Goal: Obtain resource: Download file/media

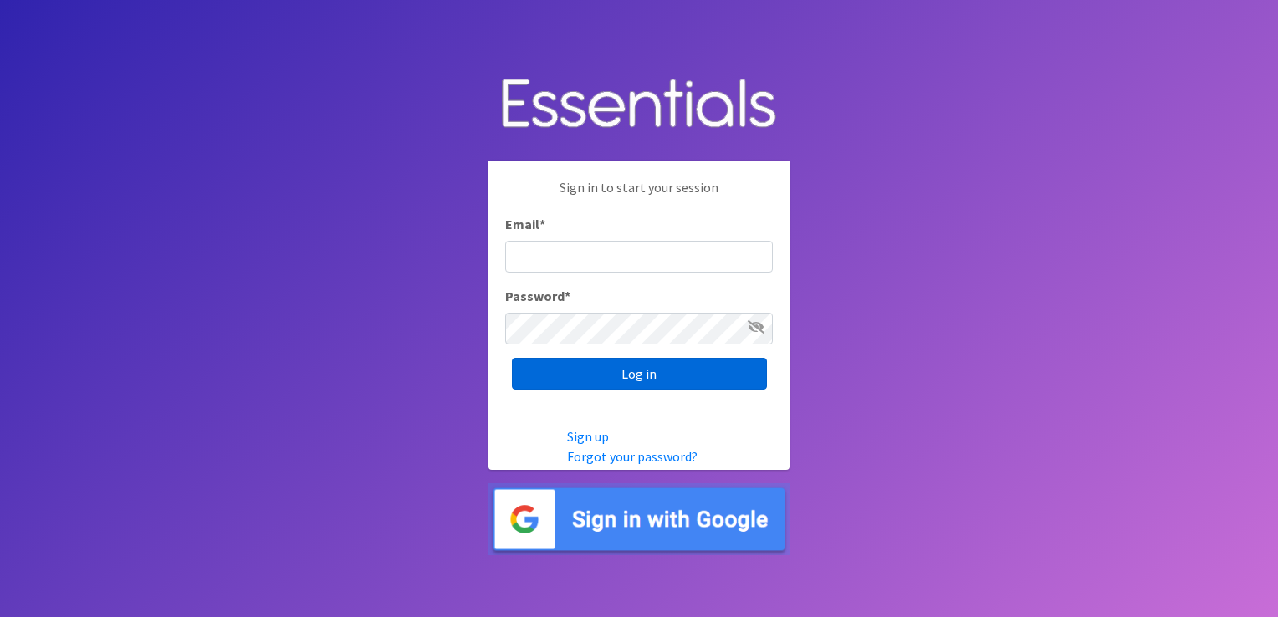
type input "shannon@HeartofOhiodiaperbank.org"
click at [626, 370] on input "Log in" at bounding box center [639, 374] width 255 height 32
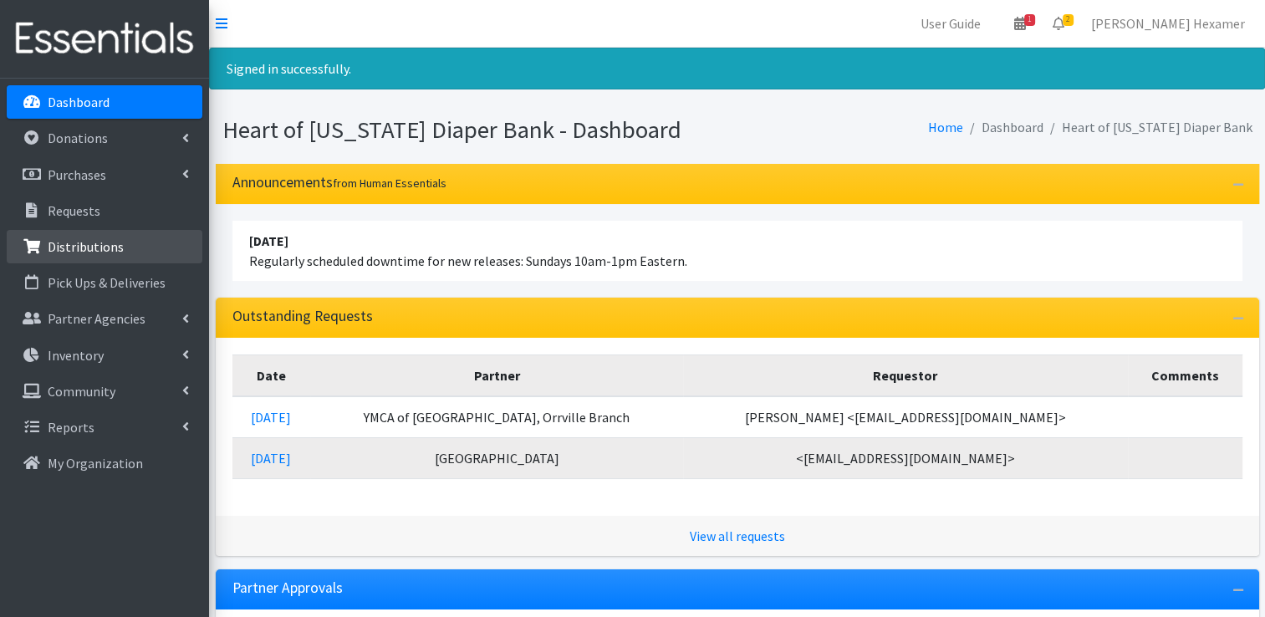
click at [83, 250] on p "Distributions" at bounding box center [86, 246] width 76 height 17
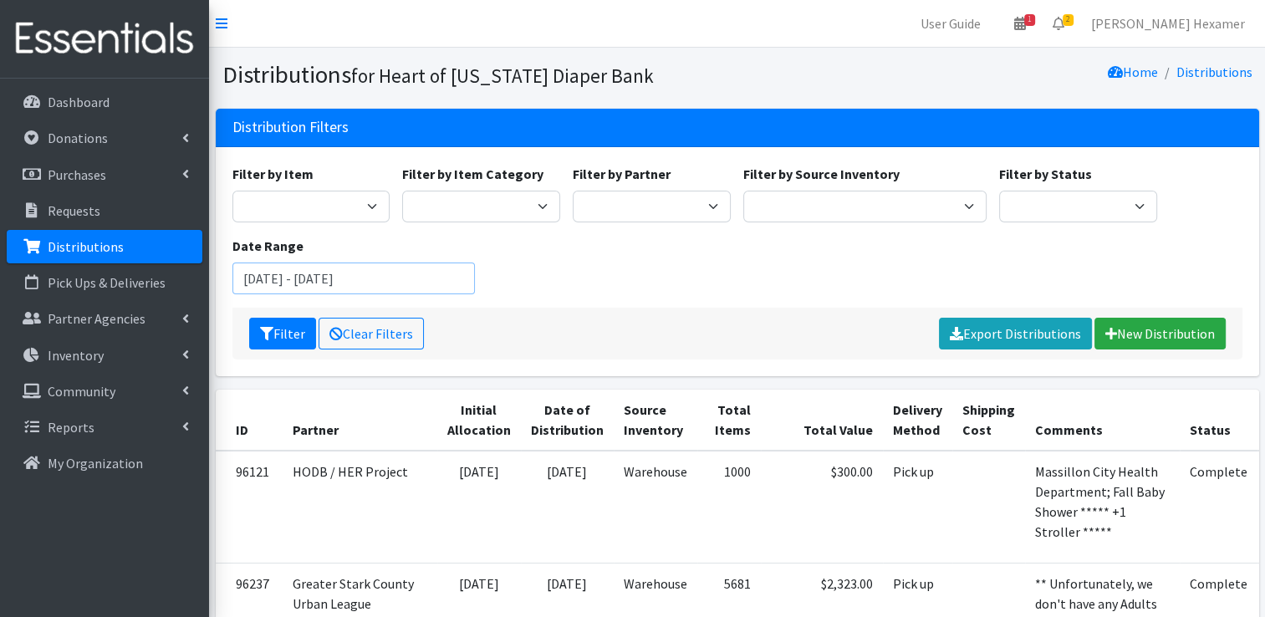
click at [347, 279] on input "July 10, 2025 - October 10, 2025" at bounding box center [353, 279] width 243 height 32
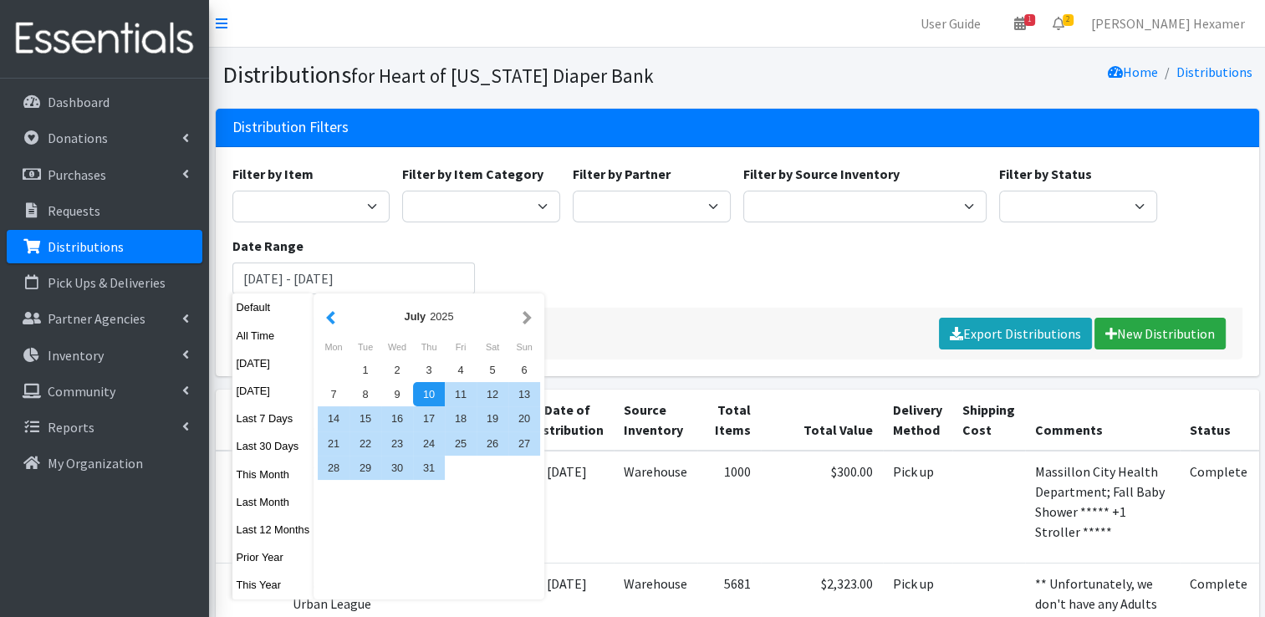
click at [336, 316] on button "button" at bounding box center [331, 316] width 18 height 21
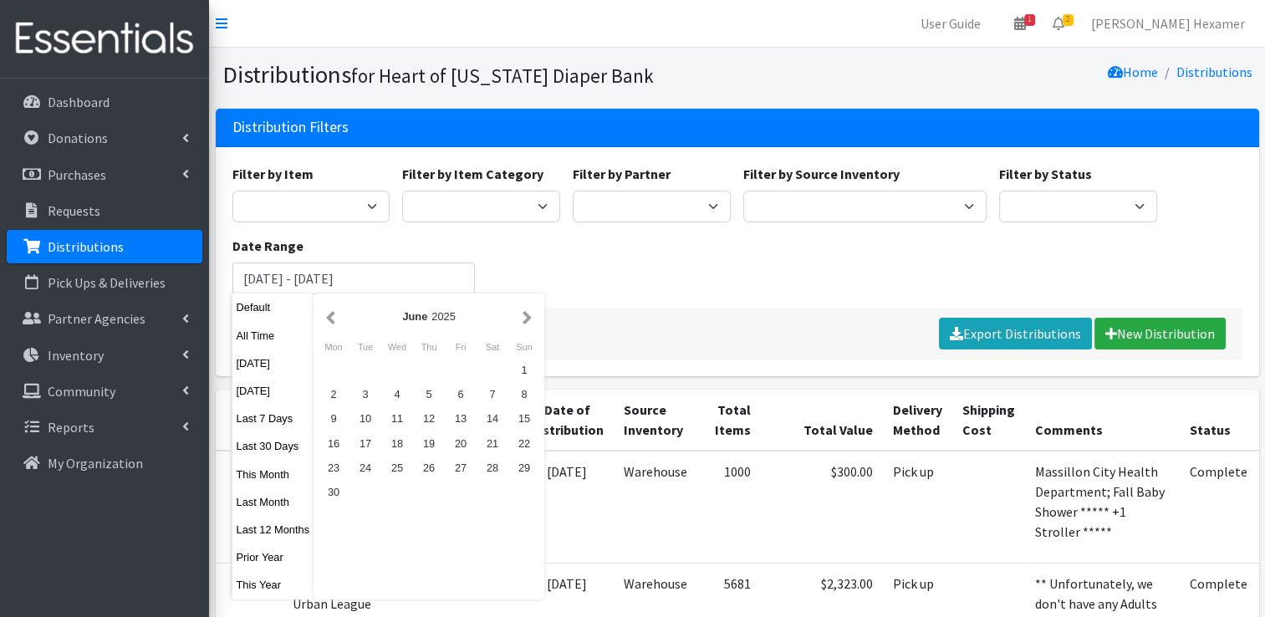
click at [336, 316] on button "button" at bounding box center [331, 316] width 18 height 21
click at [337, 316] on button "button" at bounding box center [331, 316] width 18 height 21
click at [340, 318] on div "March 2025" at bounding box center [429, 317] width 179 height 16
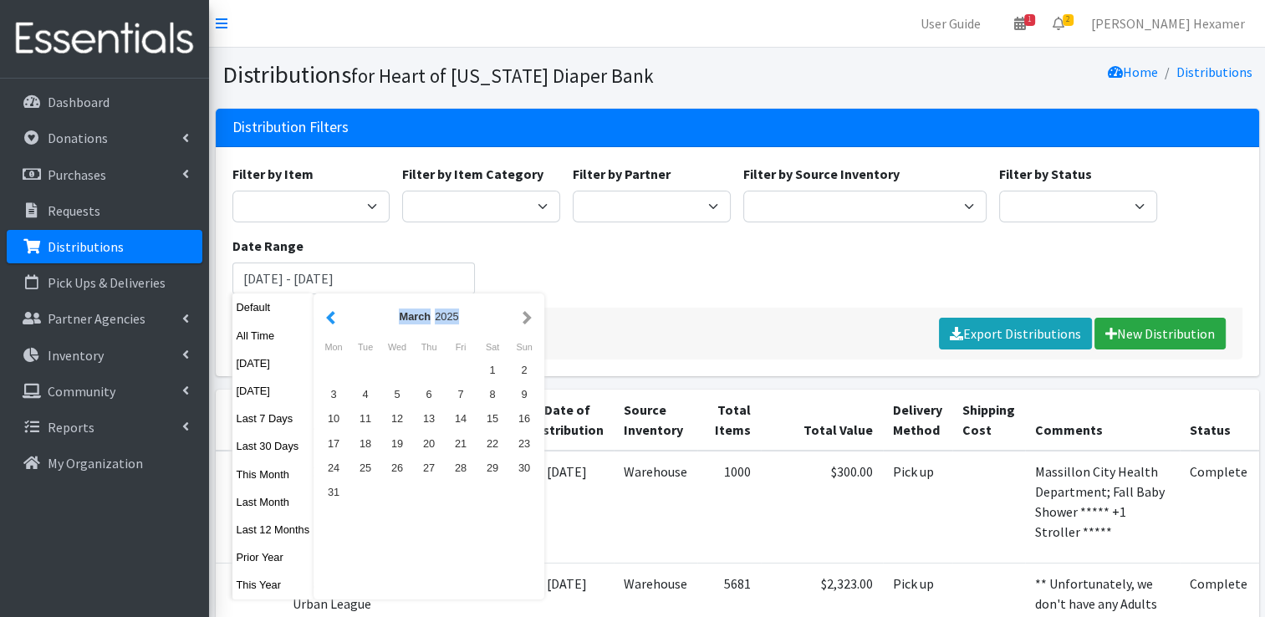
click at [337, 318] on button "button" at bounding box center [331, 316] width 18 height 21
click at [395, 370] on div "1" at bounding box center [397, 370] width 32 height 24
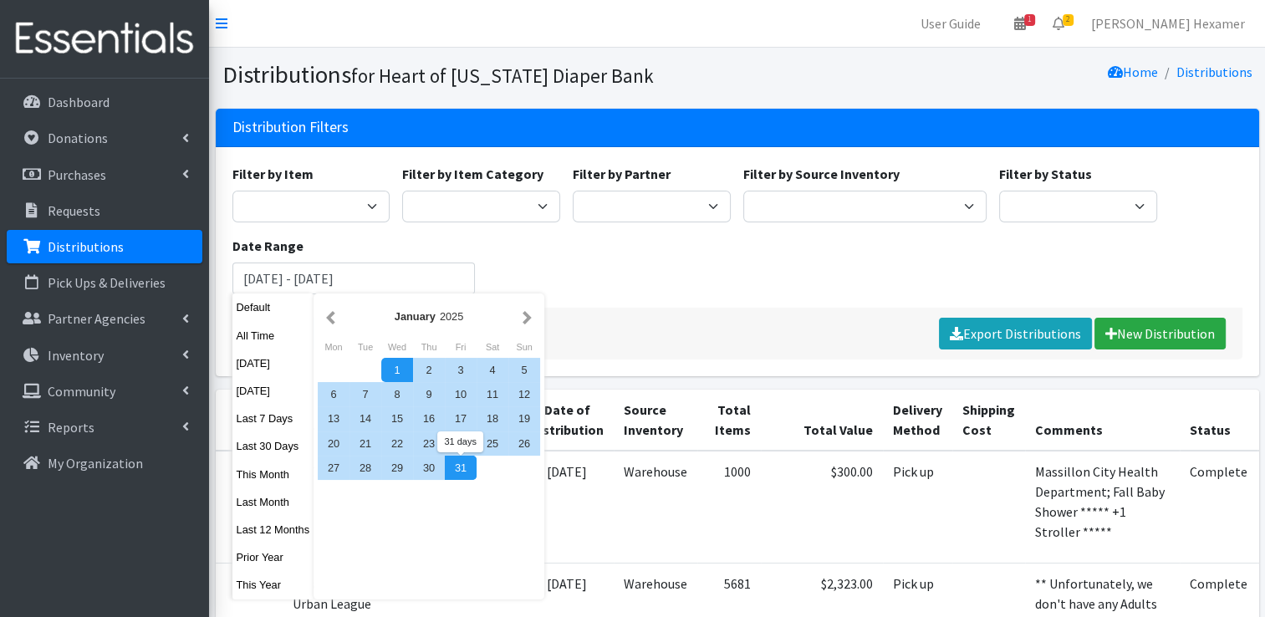
click at [463, 461] on div "31" at bounding box center [461, 468] width 32 height 24
type input "January 1, 2025 - January 31, 2025"
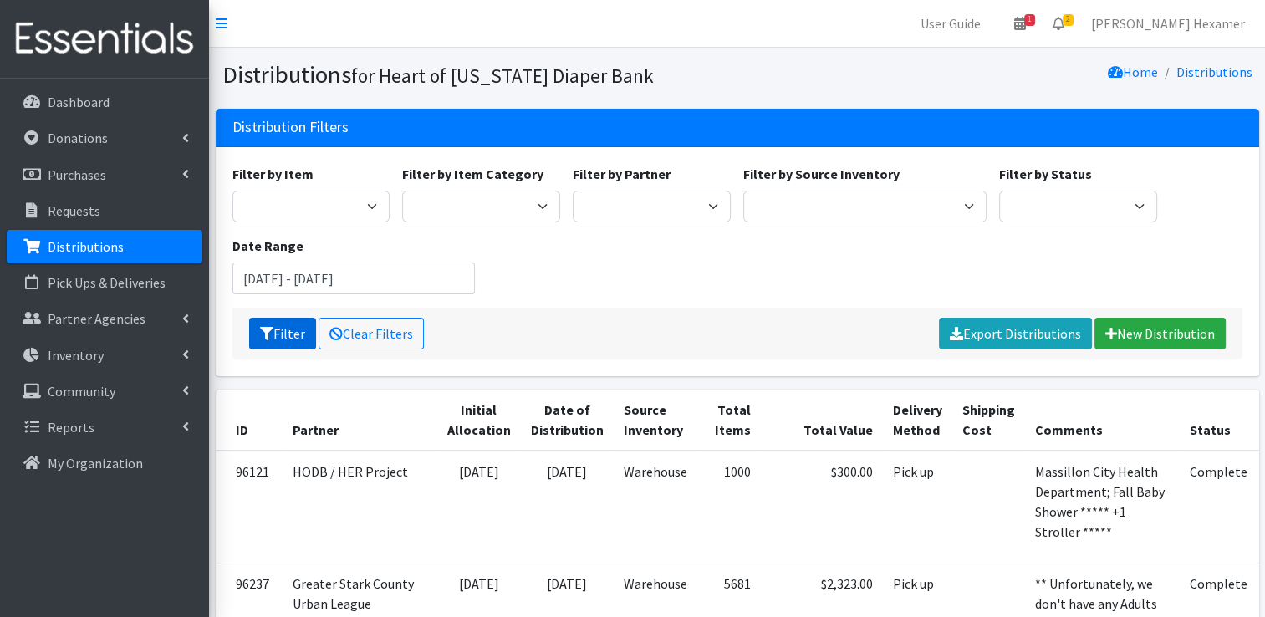
click at [257, 334] on button "Filter" at bounding box center [282, 334] width 67 height 32
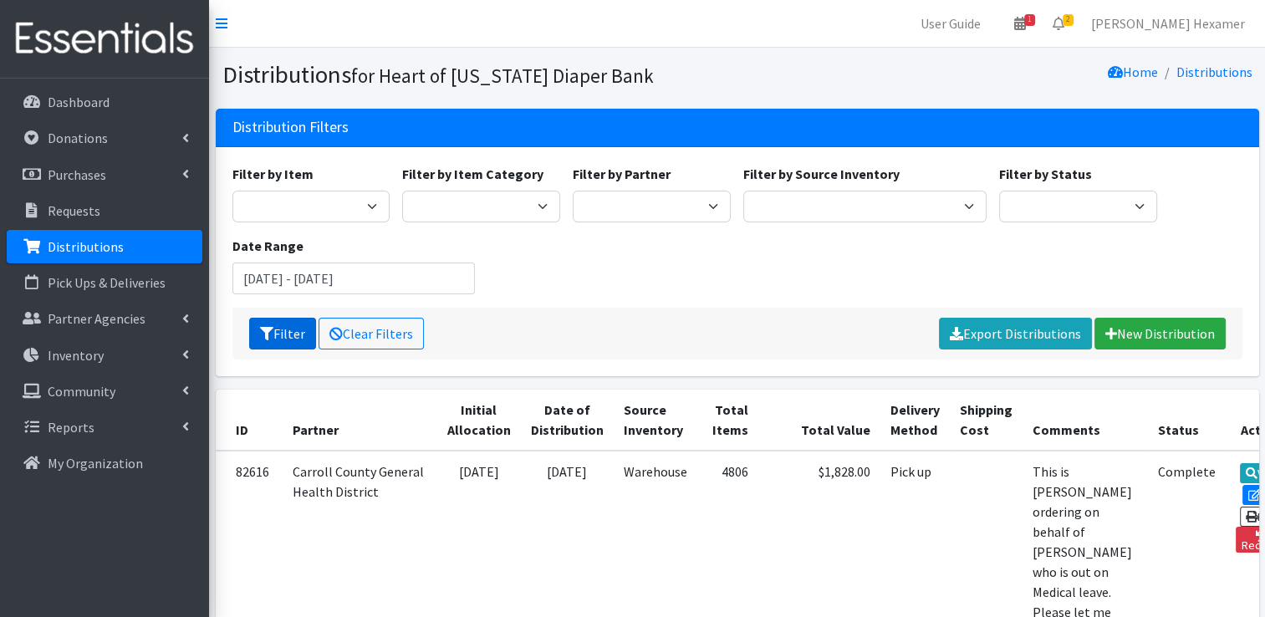
click at [284, 326] on button "Filter" at bounding box center [282, 334] width 67 height 32
click at [993, 329] on link "Export Distributions" at bounding box center [1015, 334] width 153 height 32
click at [404, 278] on input "January 1, 2025 - January 31, 2025" at bounding box center [353, 279] width 243 height 32
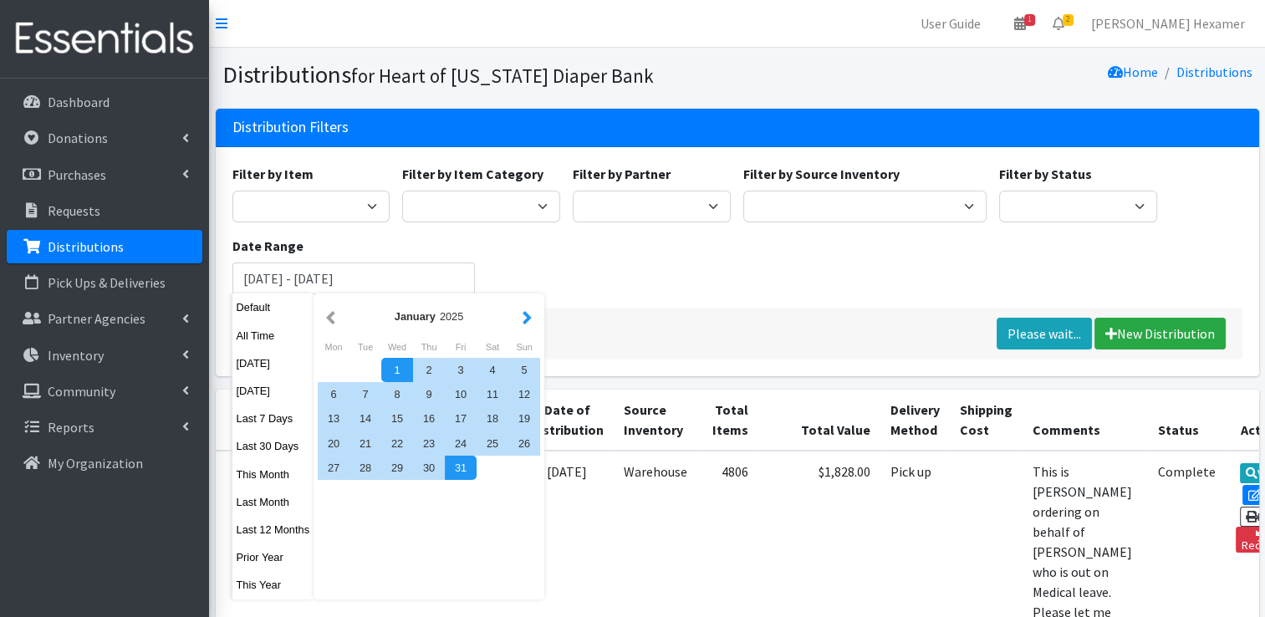
click at [525, 319] on button "button" at bounding box center [527, 316] width 18 height 21
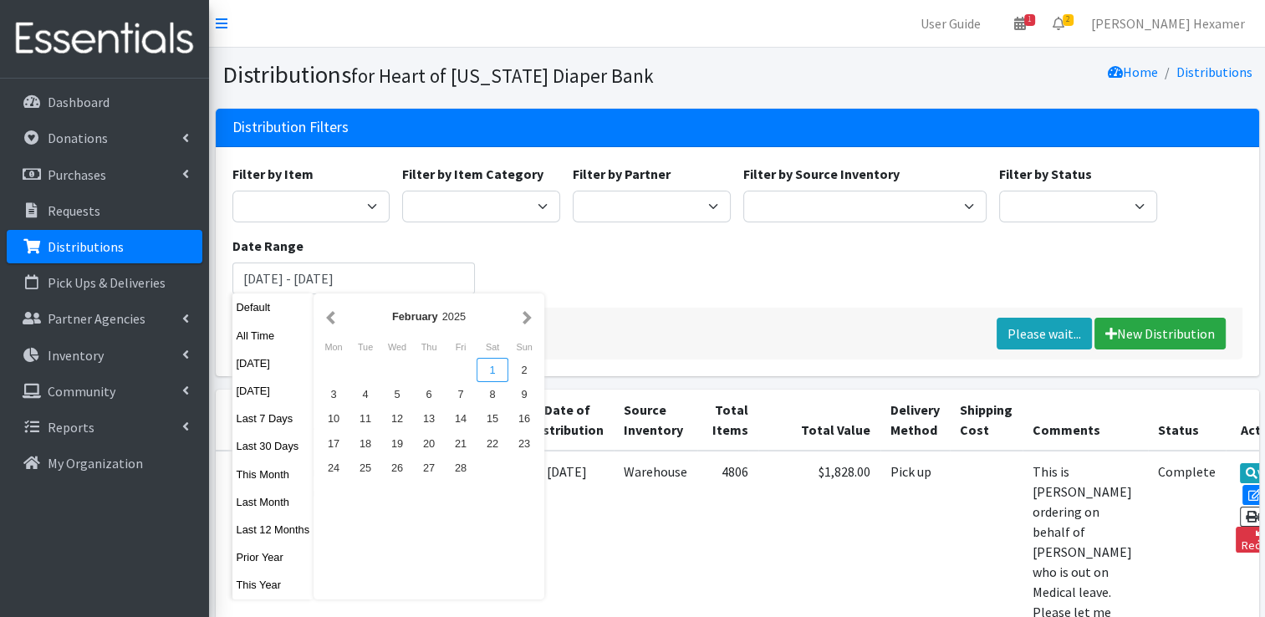
click at [488, 368] on div "1" at bounding box center [493, 370] width 32 height 24
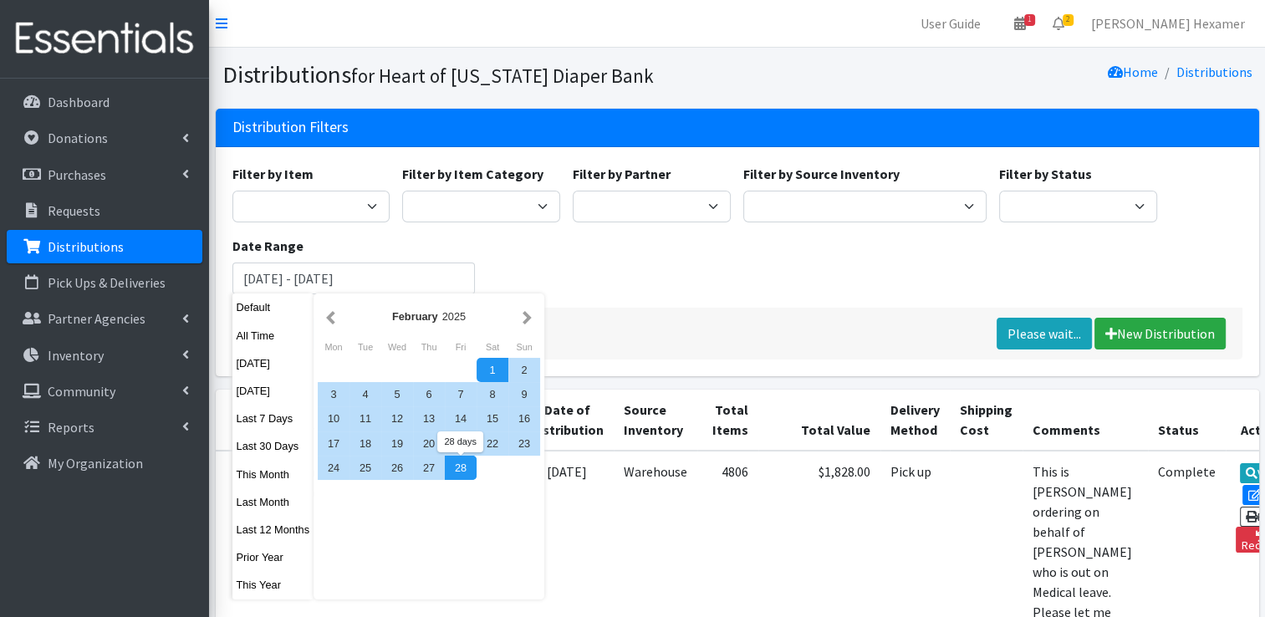
click at [457, 467] on div "28" at bounding box center [461, 468] width 32 height 24
type input "February 1, 2025 - February 28, 2025"
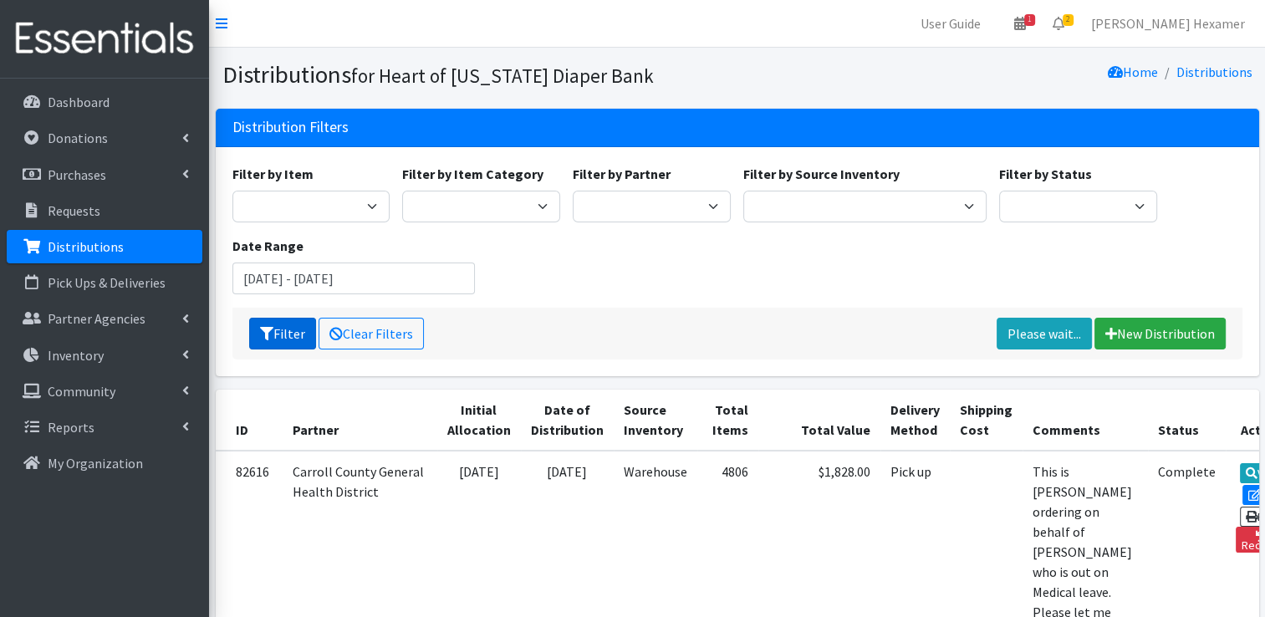
click at [264, 327] on icon "submit" at bounding box center [266, 333] width 13 height 13
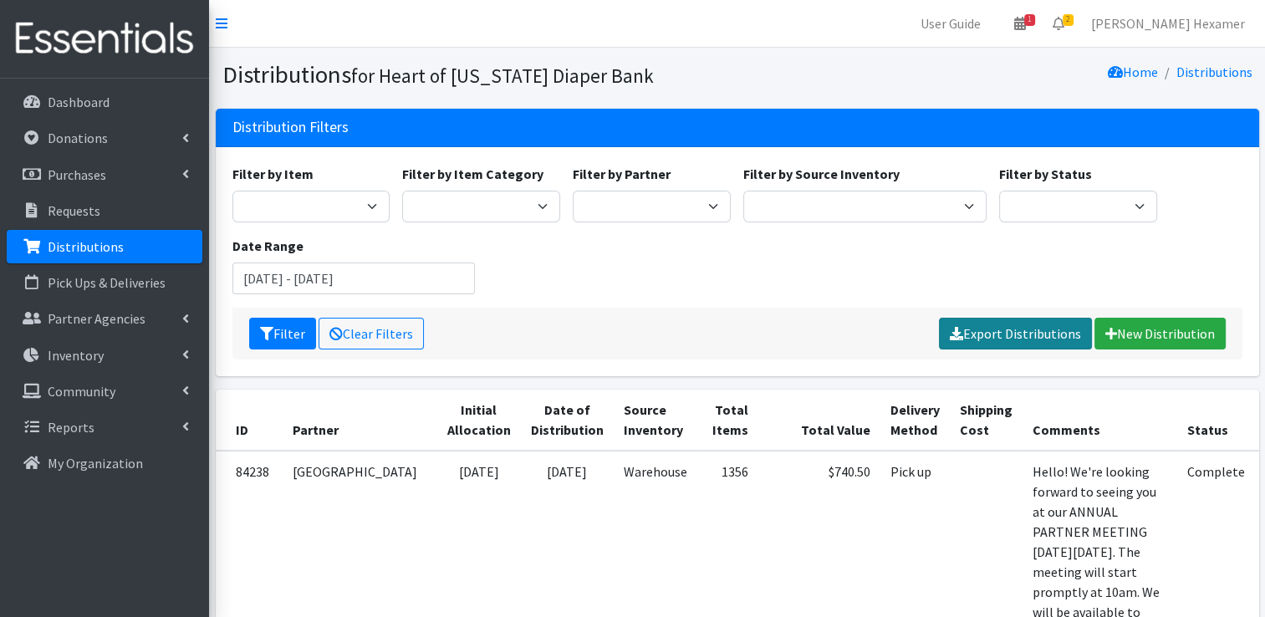
click at [995, 333] on link "Export Distributions" at bounding box center [1015, 334] width 153 height 32
drag, startPoint x: 311, startPoint y: 291, endPoint x: 328, endPoint y: 293, distance: 16.8
click at [311, 291] on input "February 1, 2025 - February 28, 2025" at bounding box center [353, 279] width 243 height 32
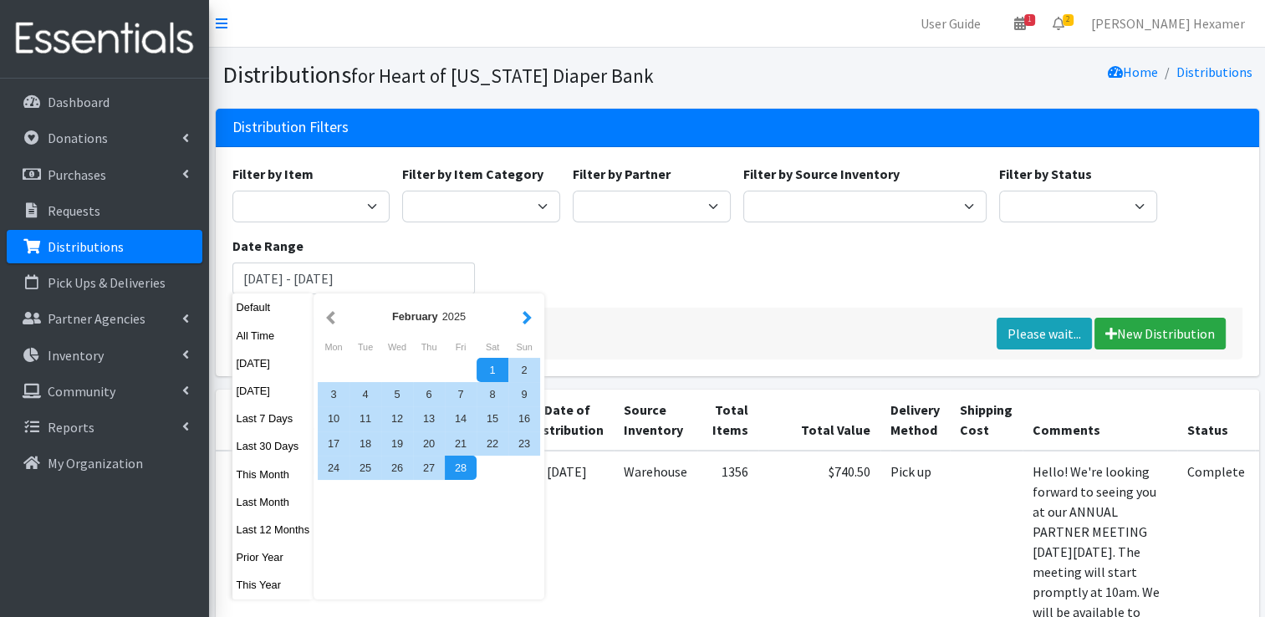
click at [521, 326] on button "button" at bounding box center [527, 316] width 18 height 21
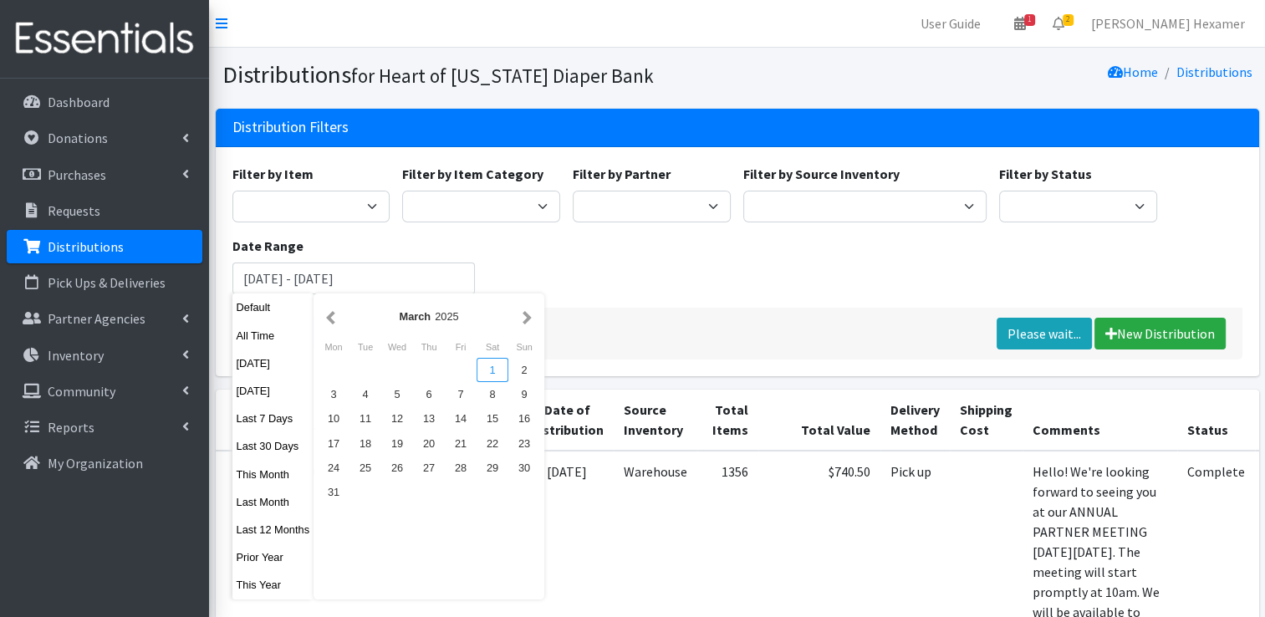
click at [492, 376] on div "1" at bounding box center [493, 370] width 32 height 24
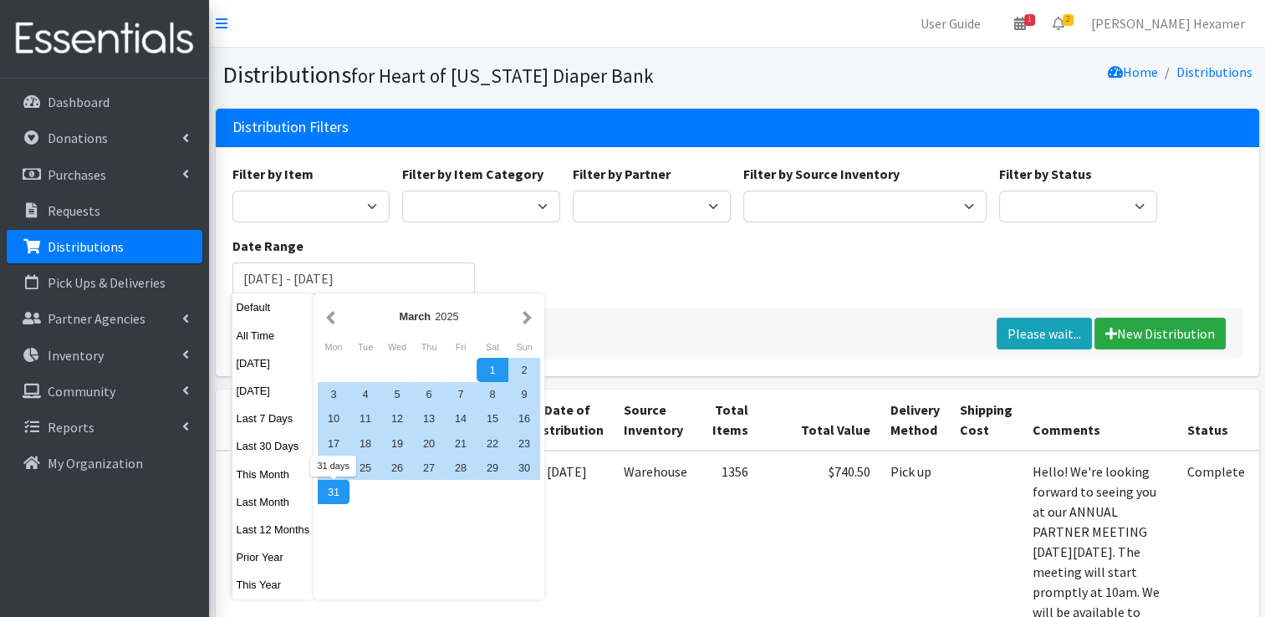
click at [325, 499] on div "31" at bounding box center [334, 492] width 32 height 24
type input "March 1, 2025 - March 31, 2025"
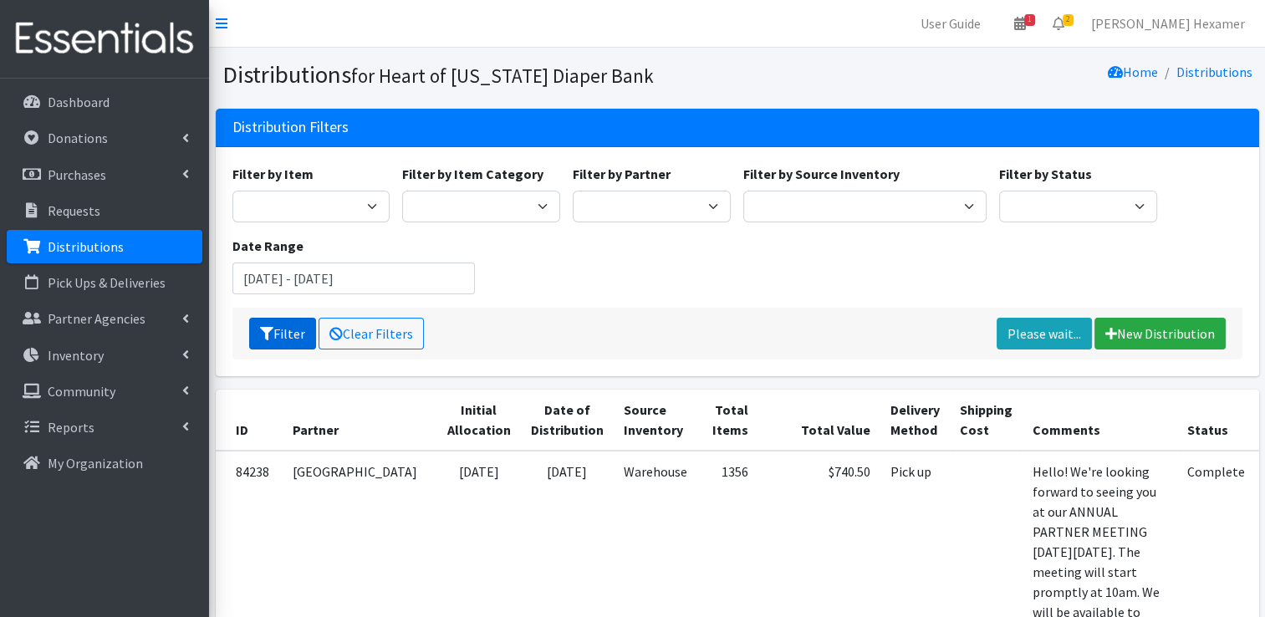
click at [291, 332] on button "Filter" at bounding box center [282, 334] width 67 height 32
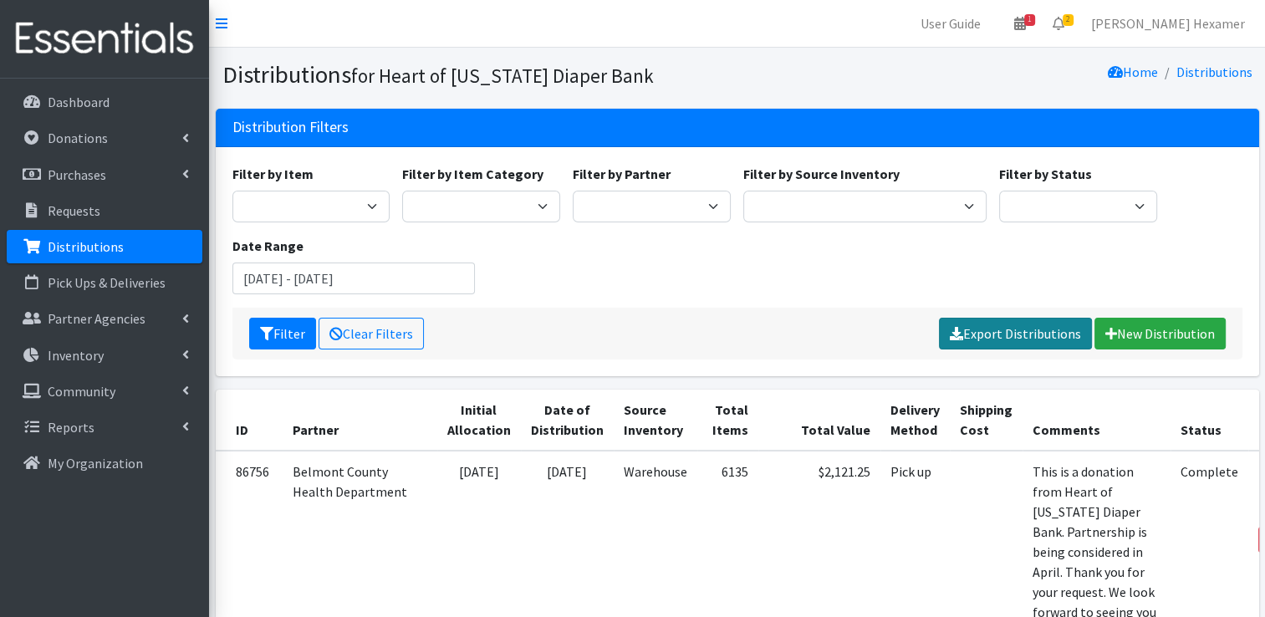
click at [1039, 338] on link "Export Distributions" at bounding box center [1015, 334] width 153 height 32
click at [293, 279] on input "March 1, 2025 - March 31, 2025" at bounding box center [353, 279] width 243 height 32
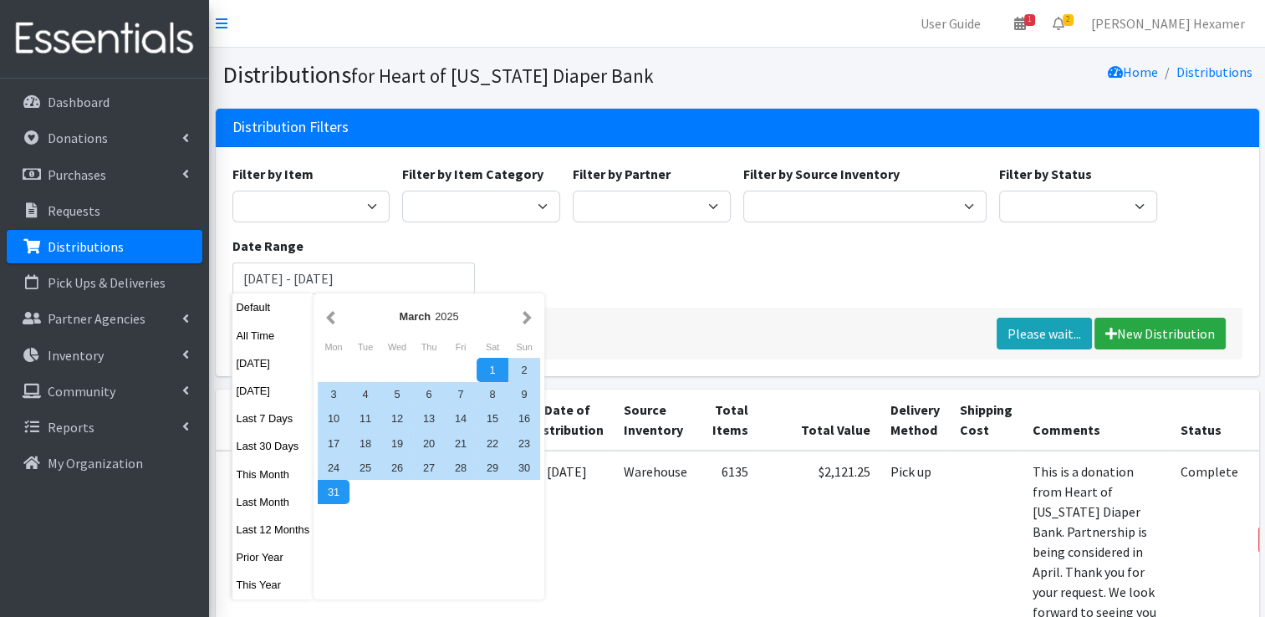
click at [515, 320] on div "March 2025" at bounding box center [429, 317] width 179 height 16
click at [536, 320] on div "March 2025" at bounding box center [429, 317] width 222 height 38
click at [529, 320] on button "button" at bounding box center [527, 316] width 18 height 21
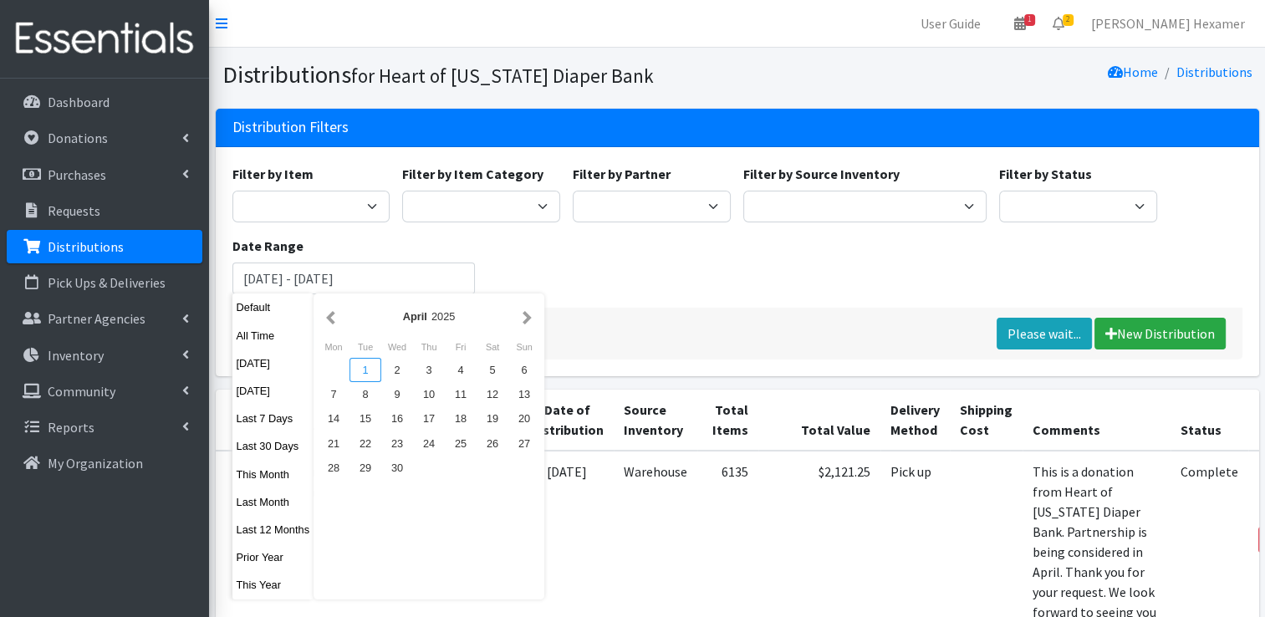
click at [366, 368] on div "1" at bounding box center [366, 370] width 32 height 24
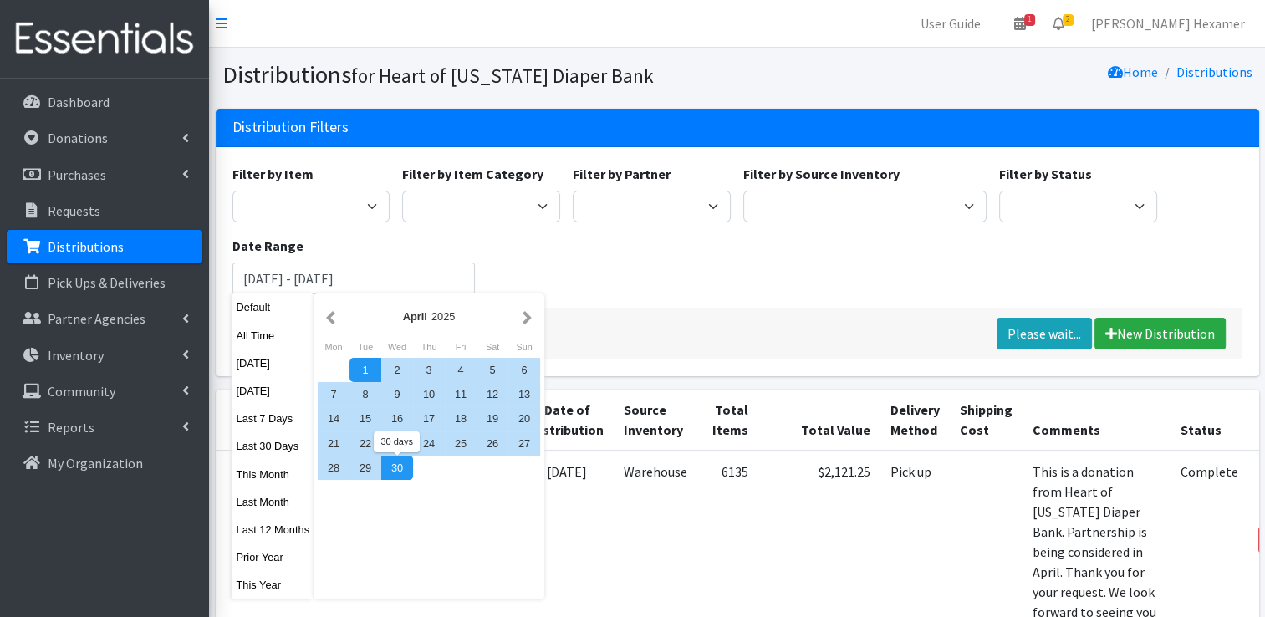
click at [396, 468] on div "30" at bounding box center [397, 468] width 32 height 24
type input "[DATE] - [DATE]"
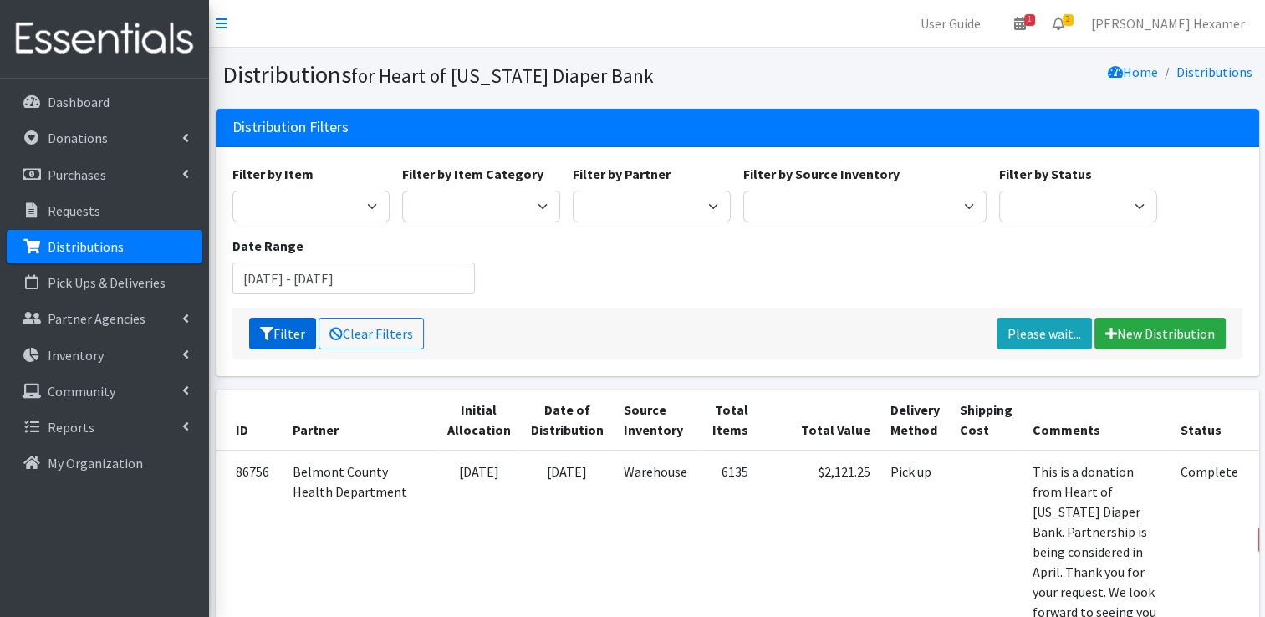
click at [281, 336] on button "Filter" at bounding box center [282, 334] width 67 height 32
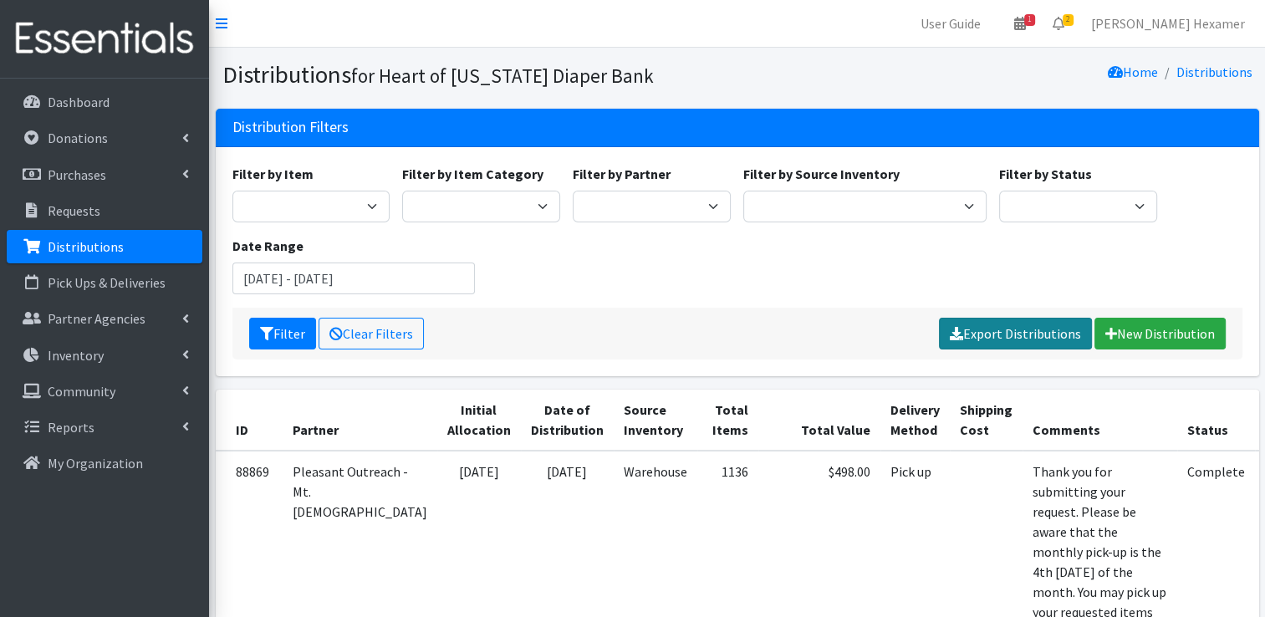
click at [974, 333] on link "Export Distributions" at bounding box center [1015, 334] width 153 height 32
click at [260, 319] on button "Filter" at bounding box center [282, 334] width 67 height 32
click at [284, 290] on input "April 1, 2025 - April 30, 2025" at bounding box center [353, 279] width 243 height 32
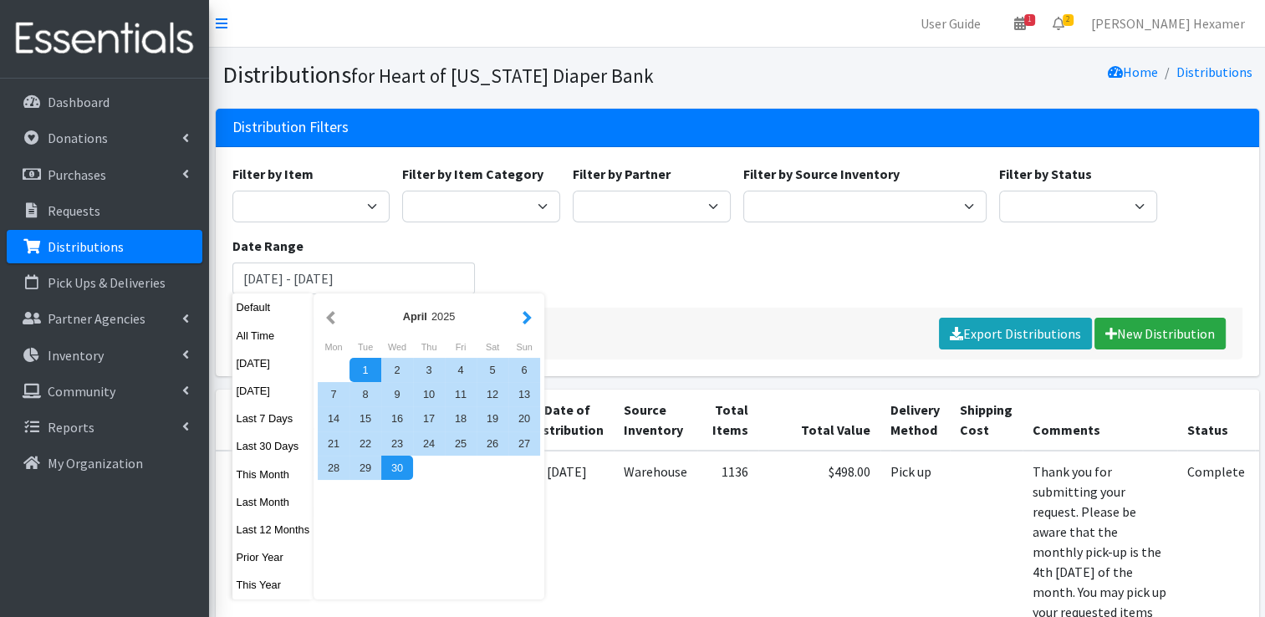
click at [526, 319] on button "button" at bounding box center [527, 316] width 18 height 21
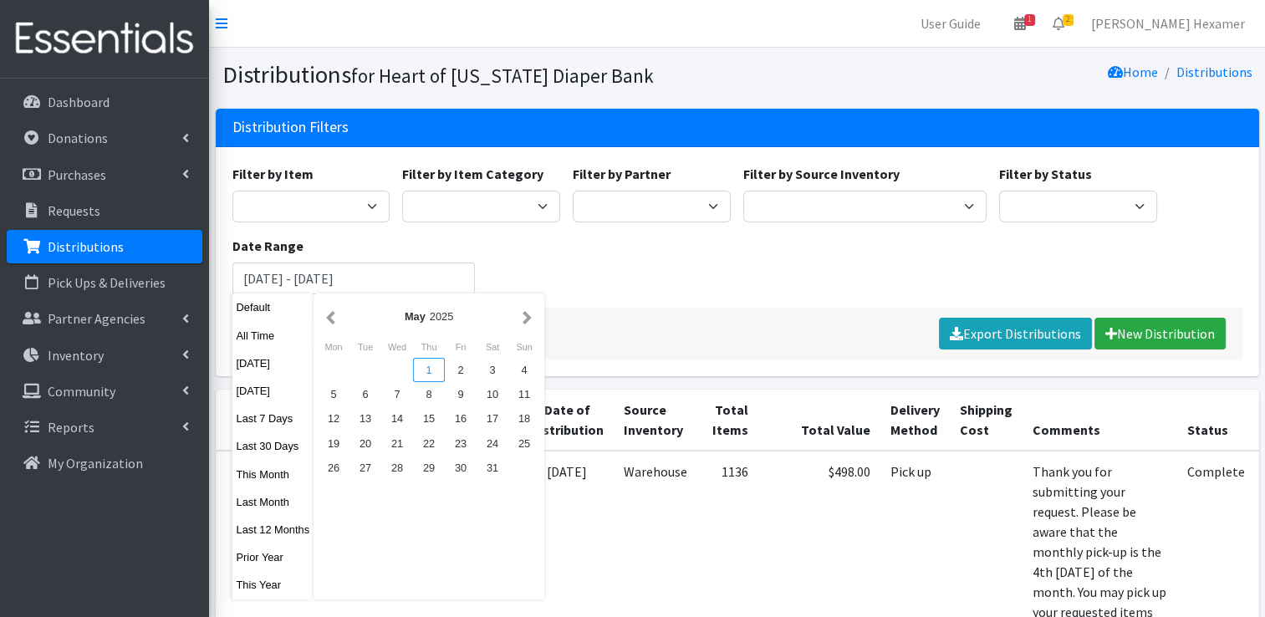
click at [425, 373] on div "1" at bounding box center [429, 370] width 32 height 24
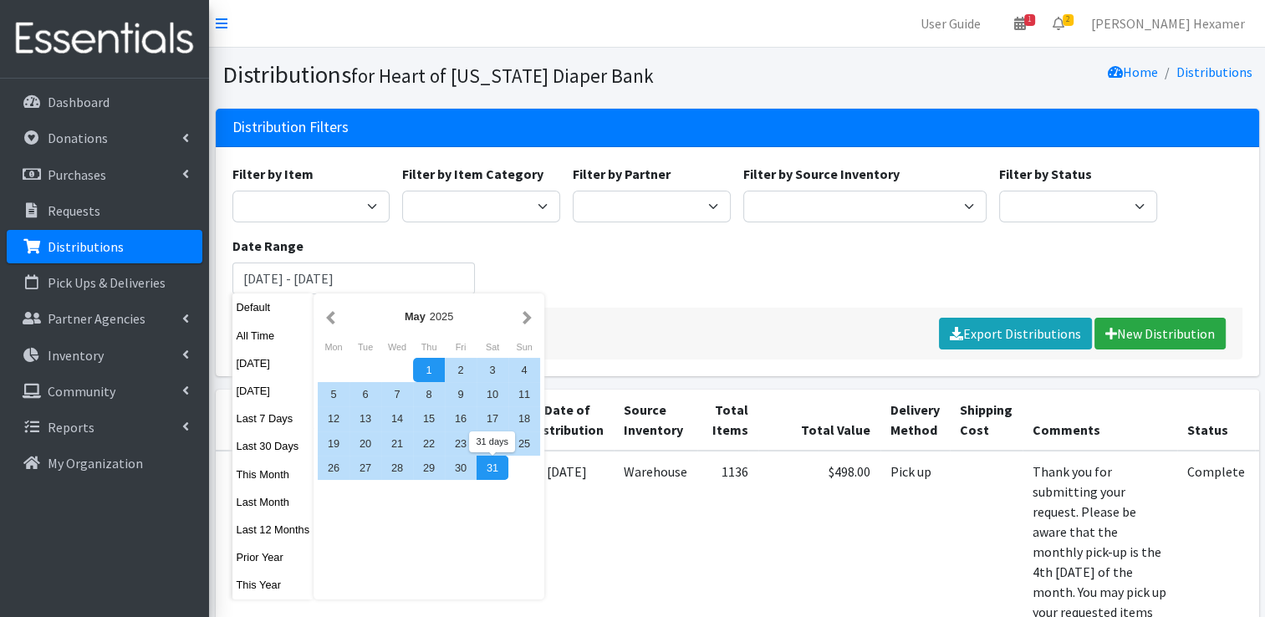
click at [495, 470] on div "31" at bounding box center [493, 468] width 32 height 24
type input "May 1, 2025 - May 31, 2025"
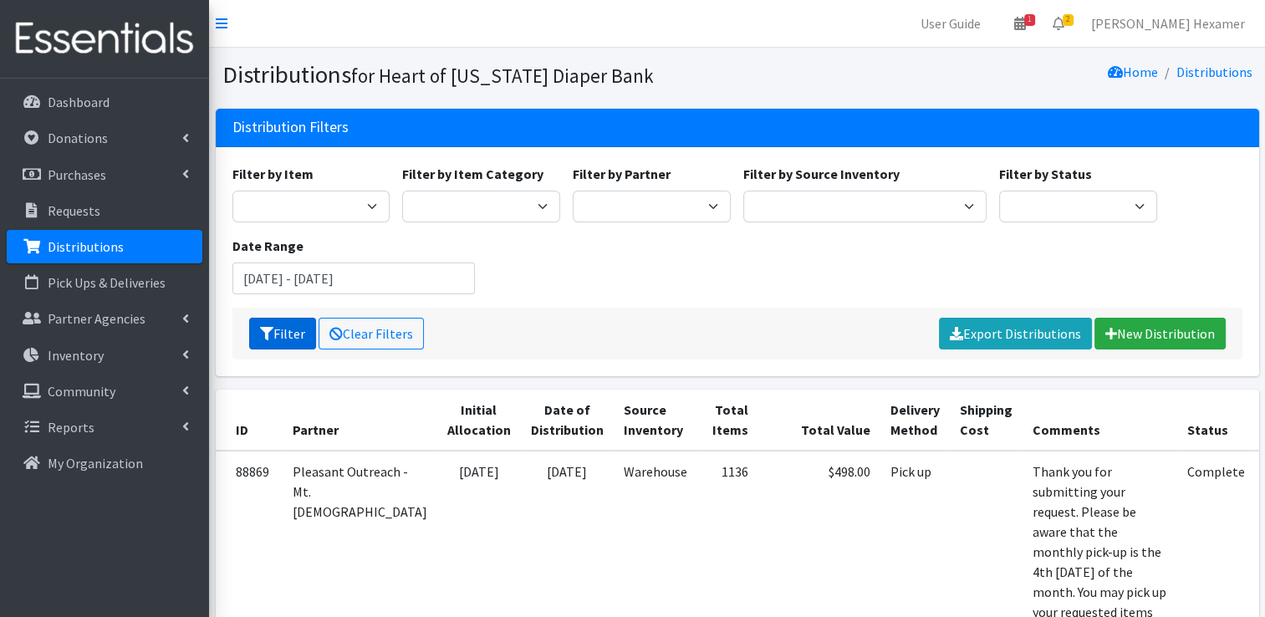
click at [291, 333] on button "Filter" at bounding box center [282, 334] width 67 height 32
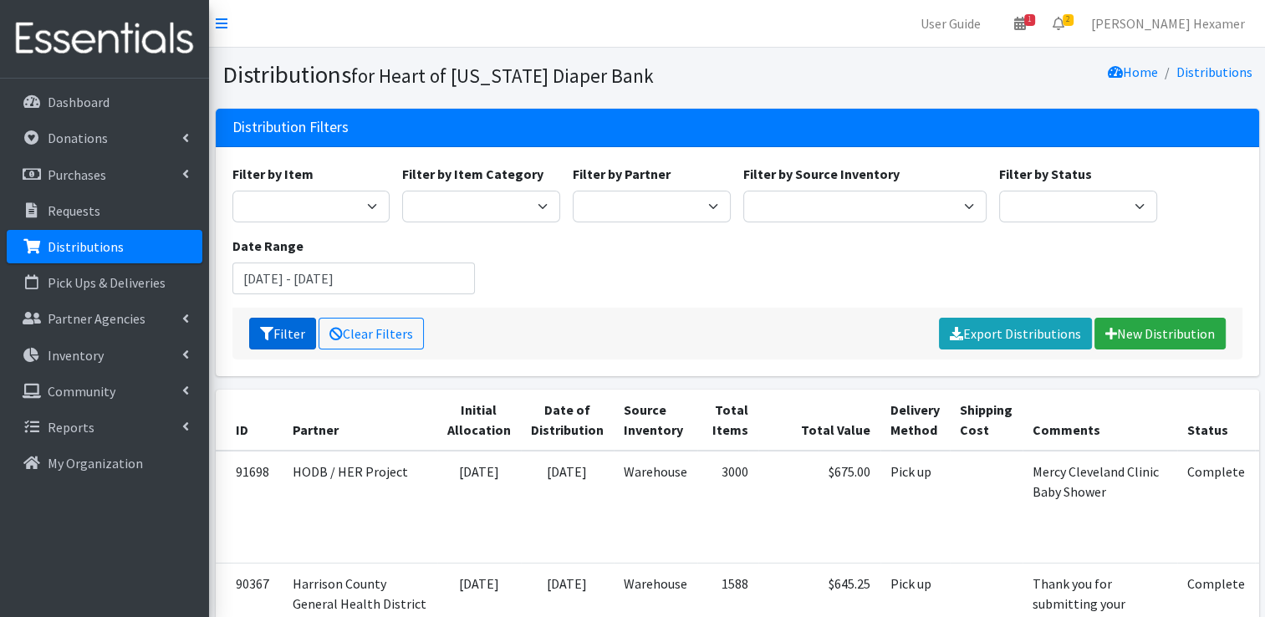
click at [291, 333] on button "Filter" at bounding box center [282, 334] width 67 height 32
click at [1015, 319] on link "Export Distributions" at bounding box center [1015, 334] width 153 height 32
click at [371, 283] on input "[DATE] - [DATE]" at bounding box center [353, 279] width 243 height 32
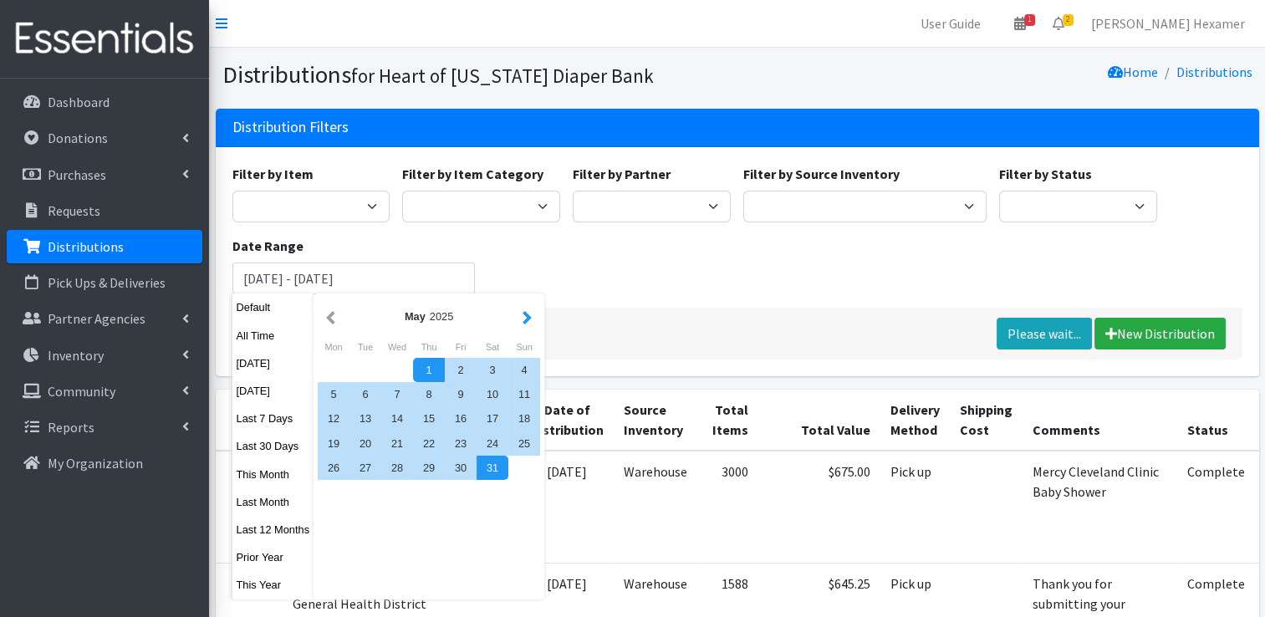
click at [525, 317] on button "button" at bounding box center [527, 316] width 18 height 21
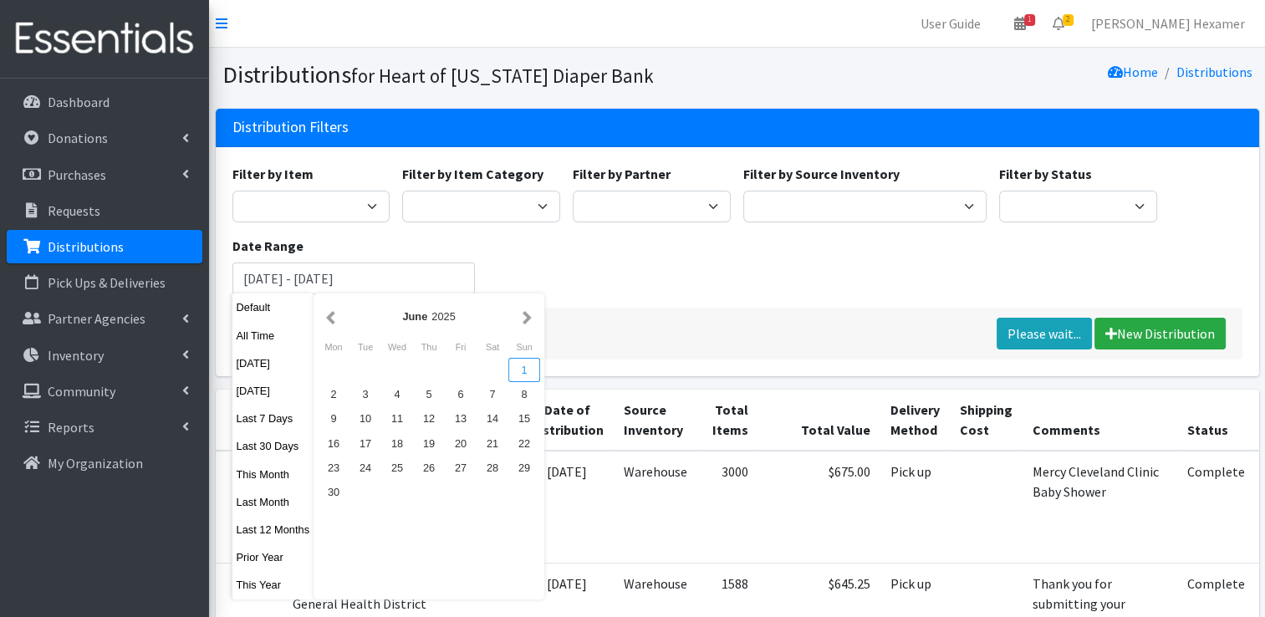
click at [528, 370] on div "1" at bounding box center [524, 370] width 32 height 24
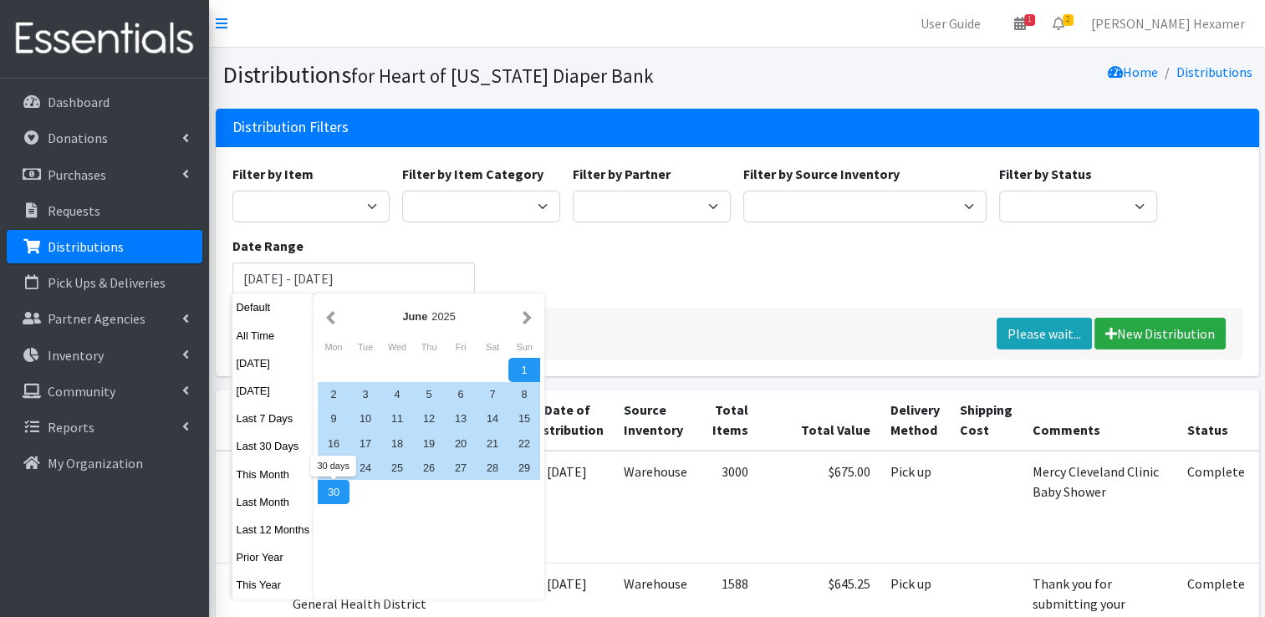
click at [328, 497] on div "30" at bounding box center [334, 492] width 32 height 24
type input "[DATE] - [DATE]"
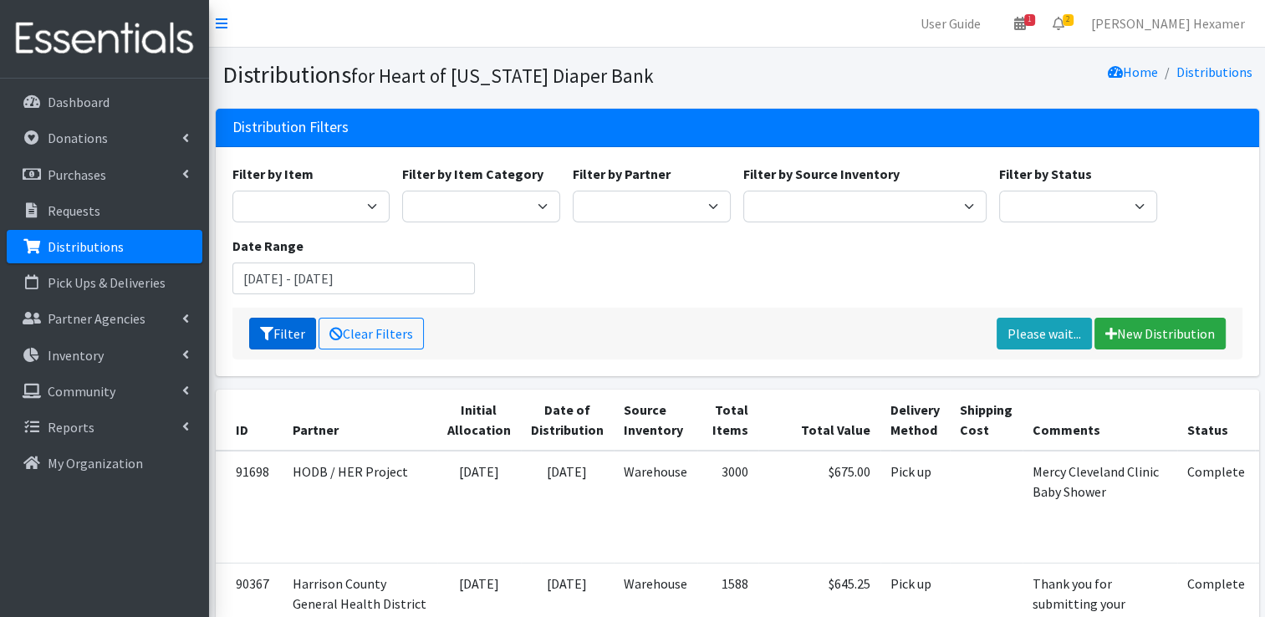
click at [292, 333] on button "Filter" at bounding box center [282, 334] width 67 height 32
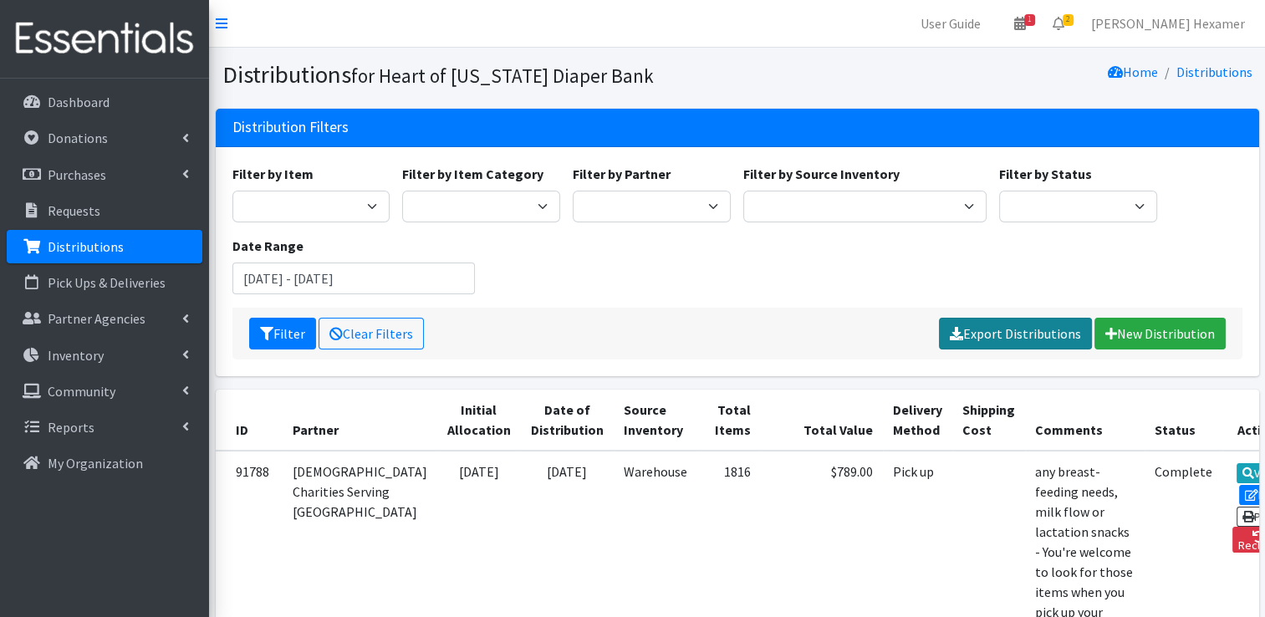
drag, startPoint x: 1019, startPoint y: 330, endPoint x: 998, endPoint y: 329, distance: 21.8
click at [1019, 330] on link "Export Distributions" at bounding box center [1015, 334] width 153 height 32
click at [345, 283] on input "June 1, 2025 - June 30, 2025" at bounding box center [353, 279] width 243 height 32
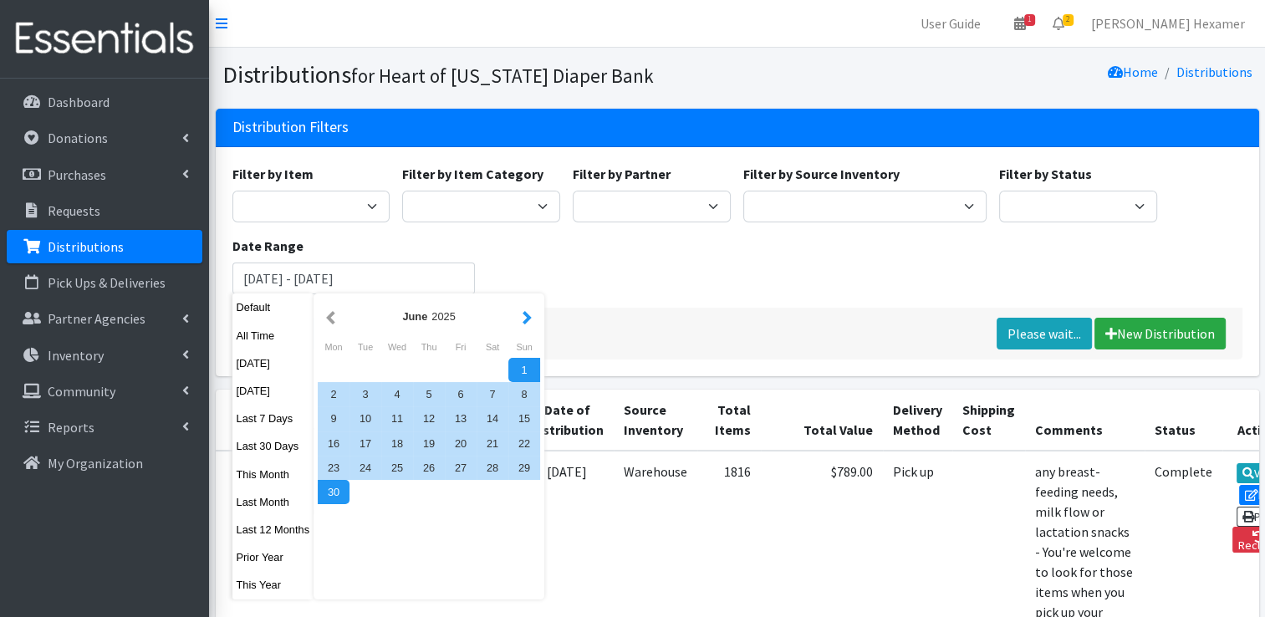
click at [529, 313] on button "button" at bounding box center [527, 316] width 18 height 21
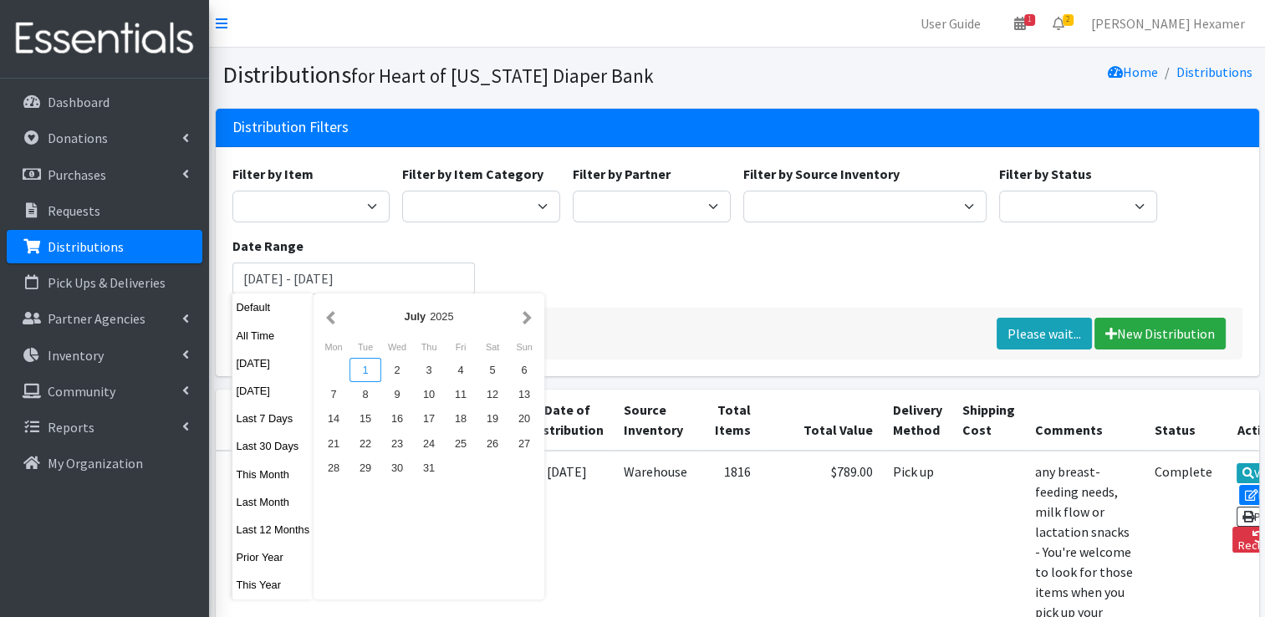
click at [366, 370] on div "1" at bounding box center [366, 370] width 32 height 24
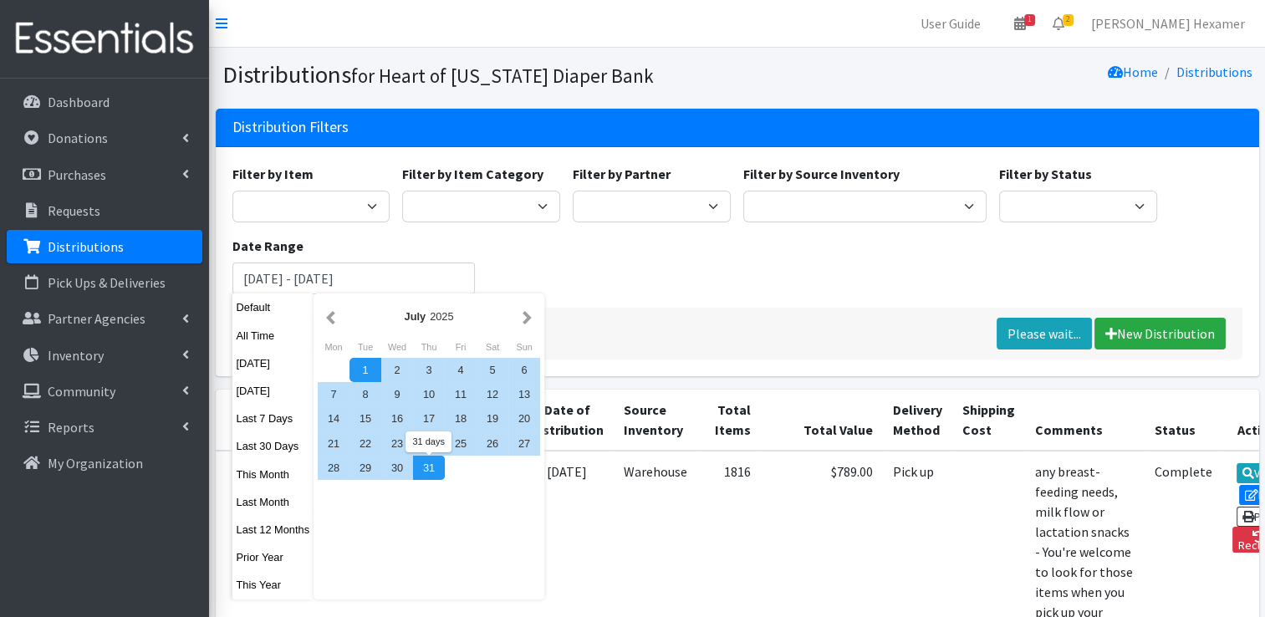
click at [427, 473] on div "31" at bounding box center [429, 468] width 32 height 24
type input "July 1, 2025 - July 31, 2025"
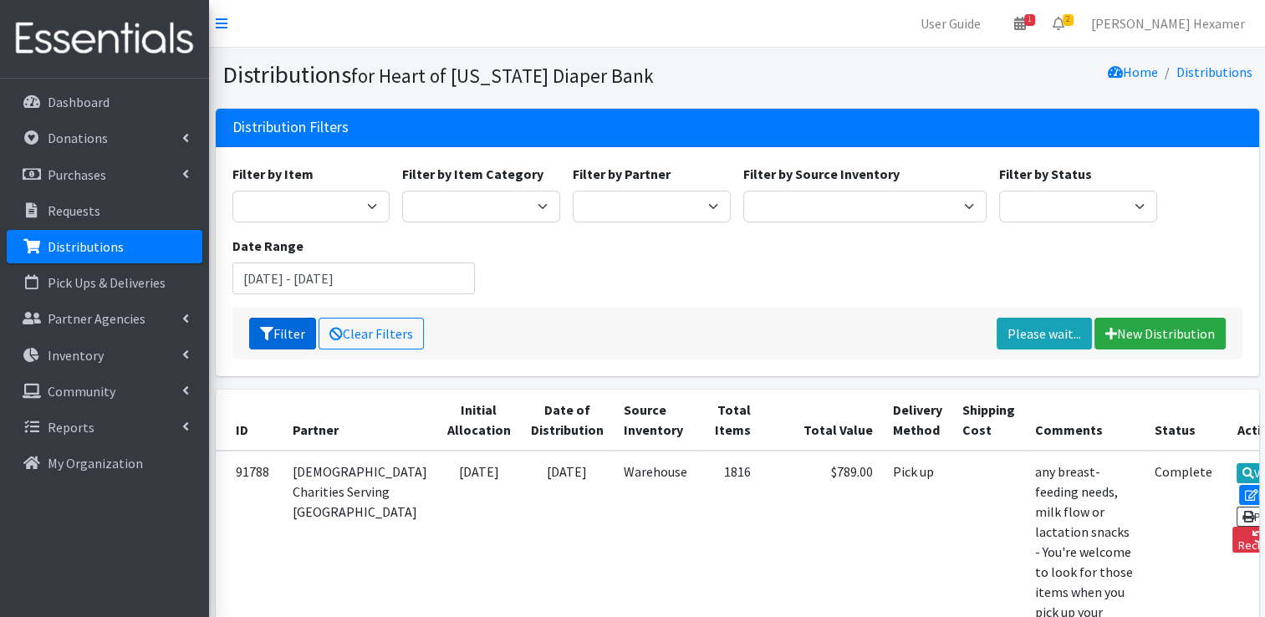
click at [251, 330] on button "Filter" at bounding box center [282, 334] width 67 height 32
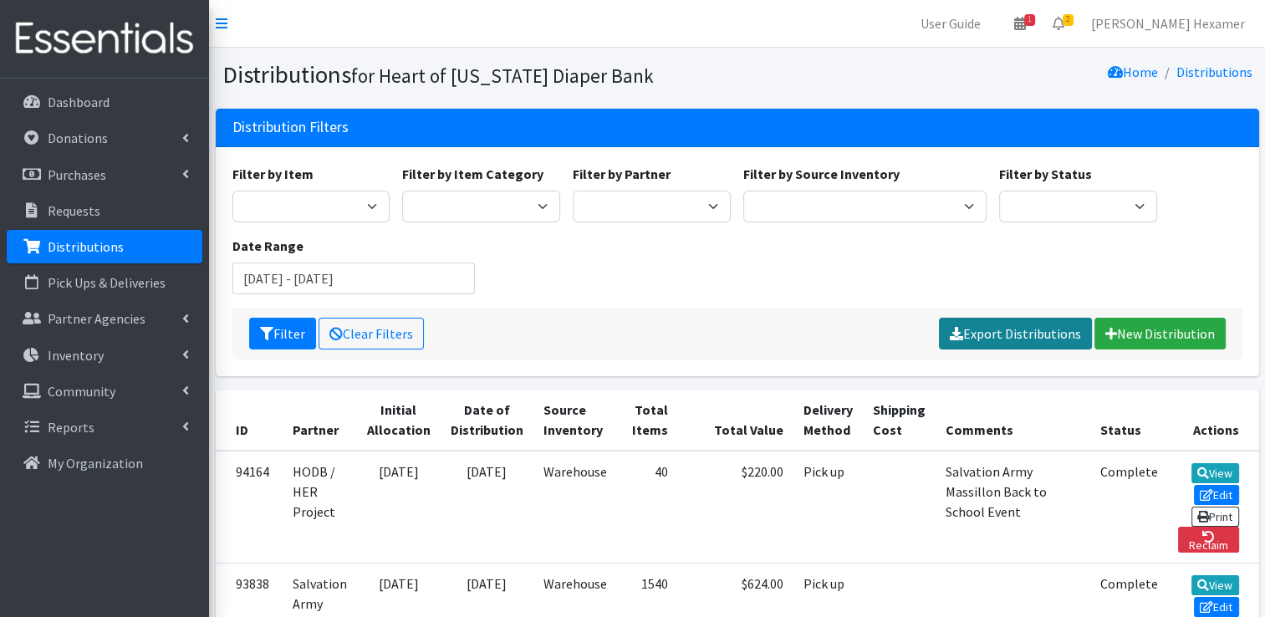
click at [963, 329] on icon at bounding box center [956, 333] width 13 height 13
click at [457, 279] on input "July 1, 2025 - July 31, 2025" at bounding box center [353, 279] width 243 height 32
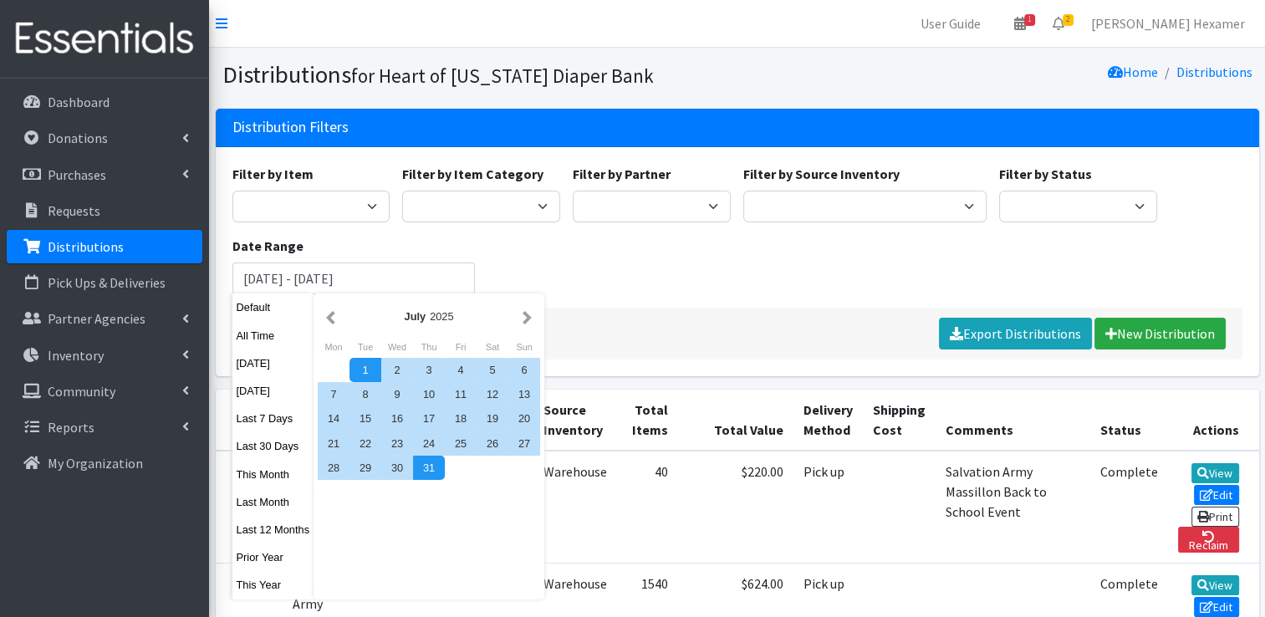
click at [515, 315] on div "July 2025" at bounding box center [429, 317] width 179 height 16
click at [522, 321] on button "button" at bounding box center [527, 316] width 18 height 21
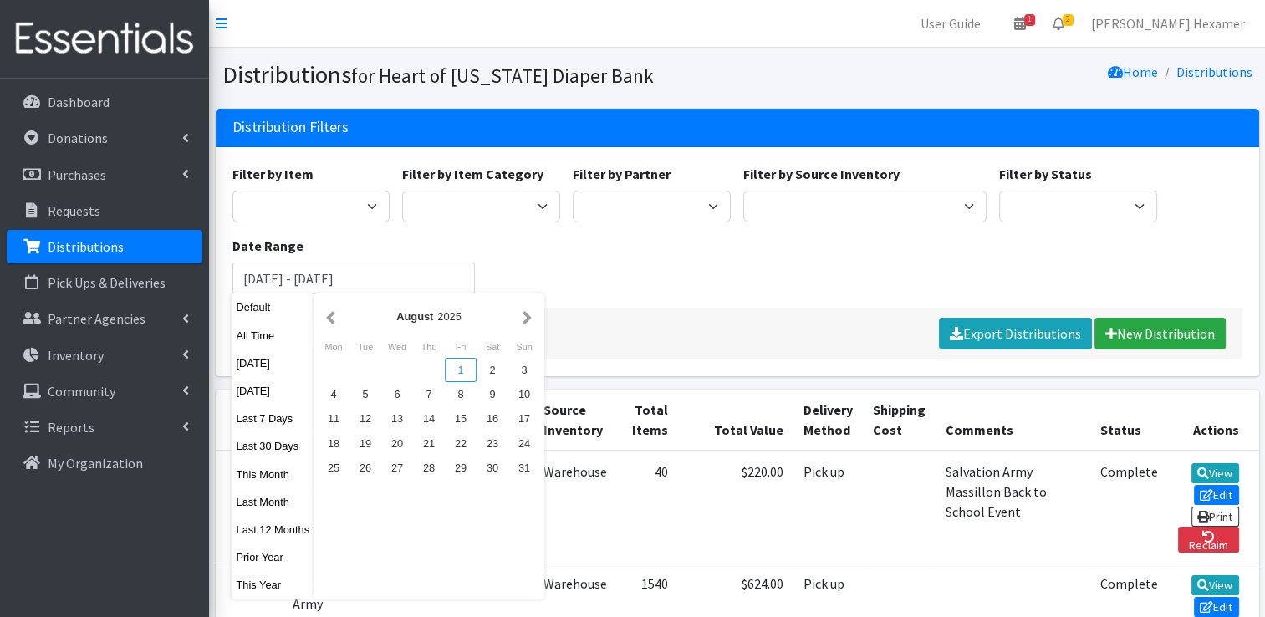
click at [465, 367] on div "1" at bounding box center [461, 370] width 32 height 24
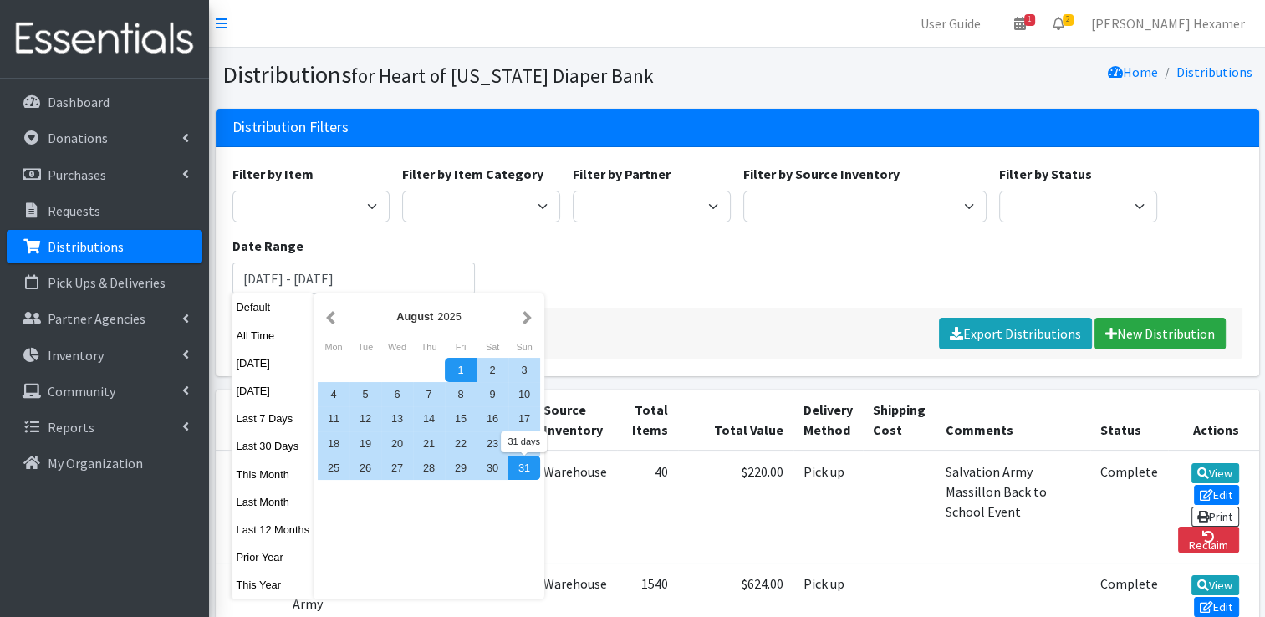
click at [518, 473] on div "31" at bounding box center [524, 468] width 32 height 24
type input "August 1, 2025 - August 31, 2025"
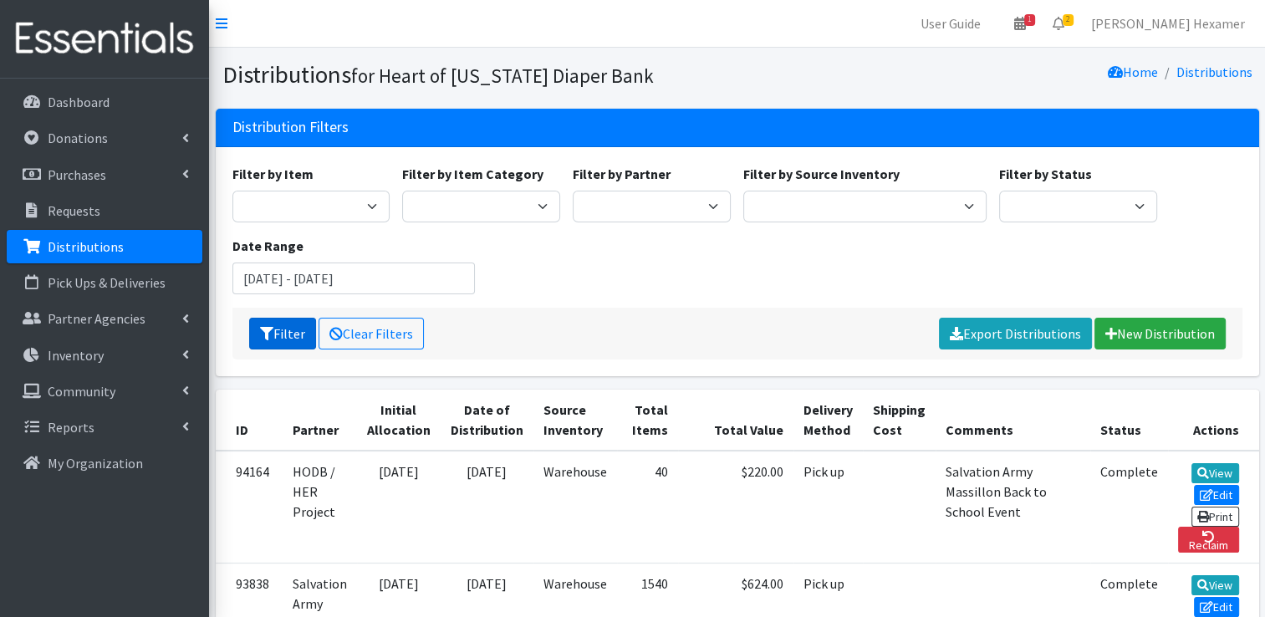
click at [298, 345] on button "Filter" at bounding box center [282, 334] width 67 height 32
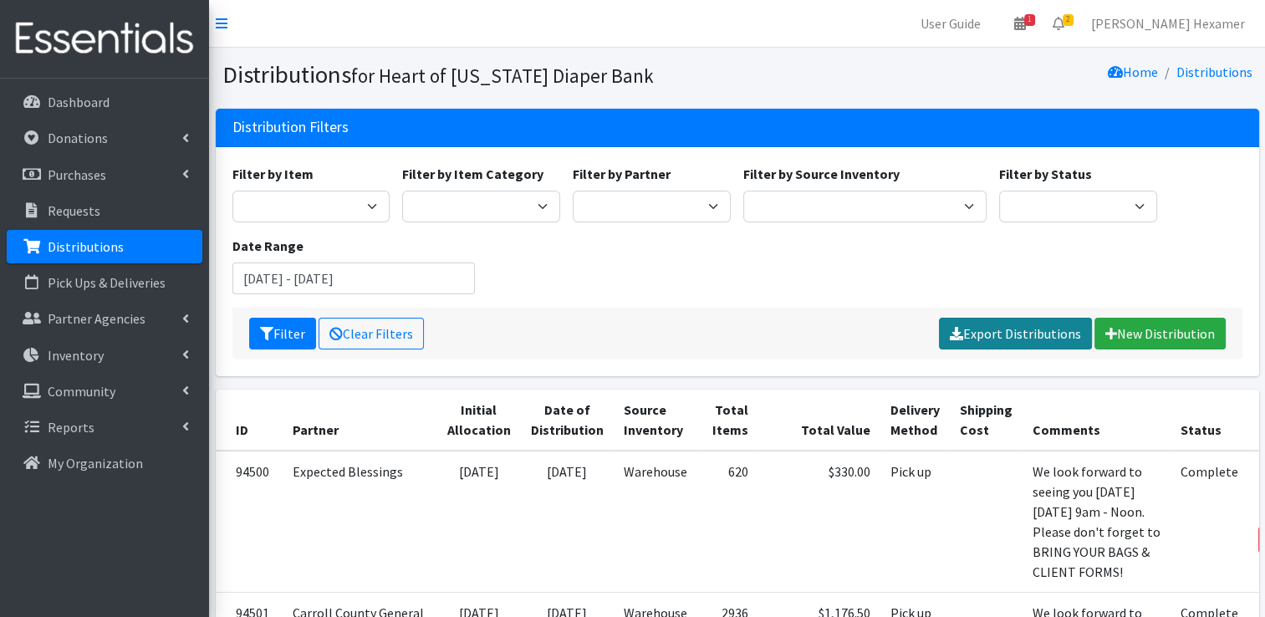
click at [1041, 336] on link "Export Distributions" at bounding box center [1015, 334] width 153 height 32
click at [300, 284] on input "[DATE] - [DATE]" at bounding box center [353, 279] width 243 height 32
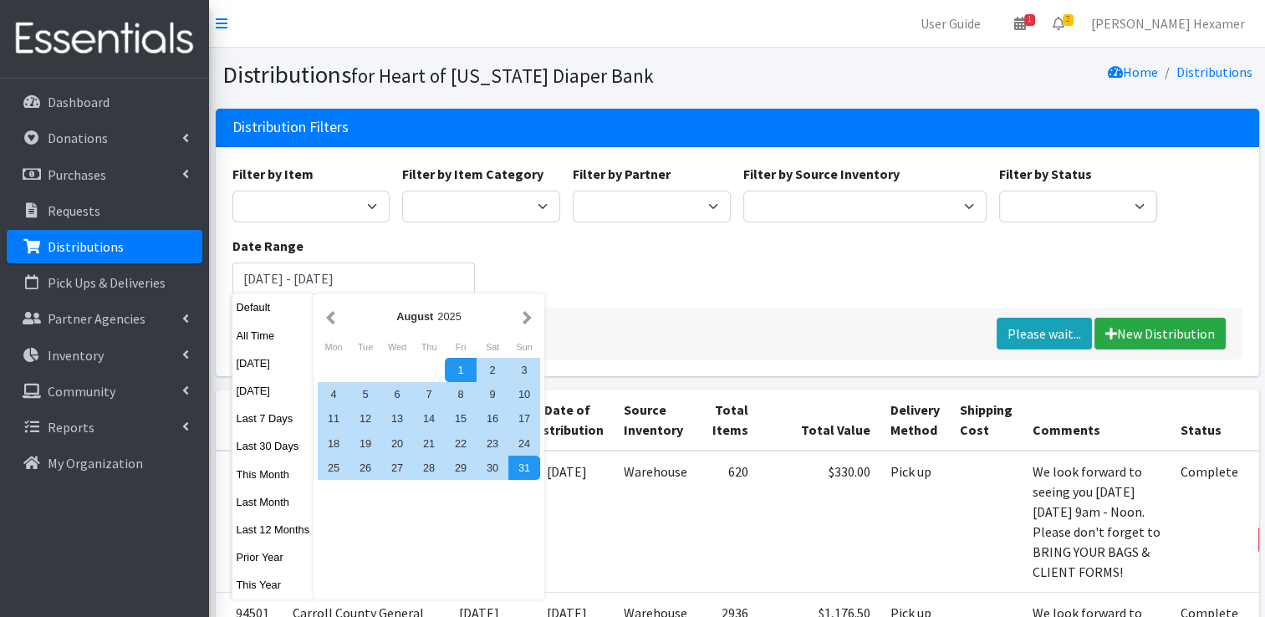
click at [508, 310] on div "[DATE]" at bounding box center [429, 317] width 179 height 16
click at [529, 313] on button "button" at bounding box center [527, 316] width 18 height 21
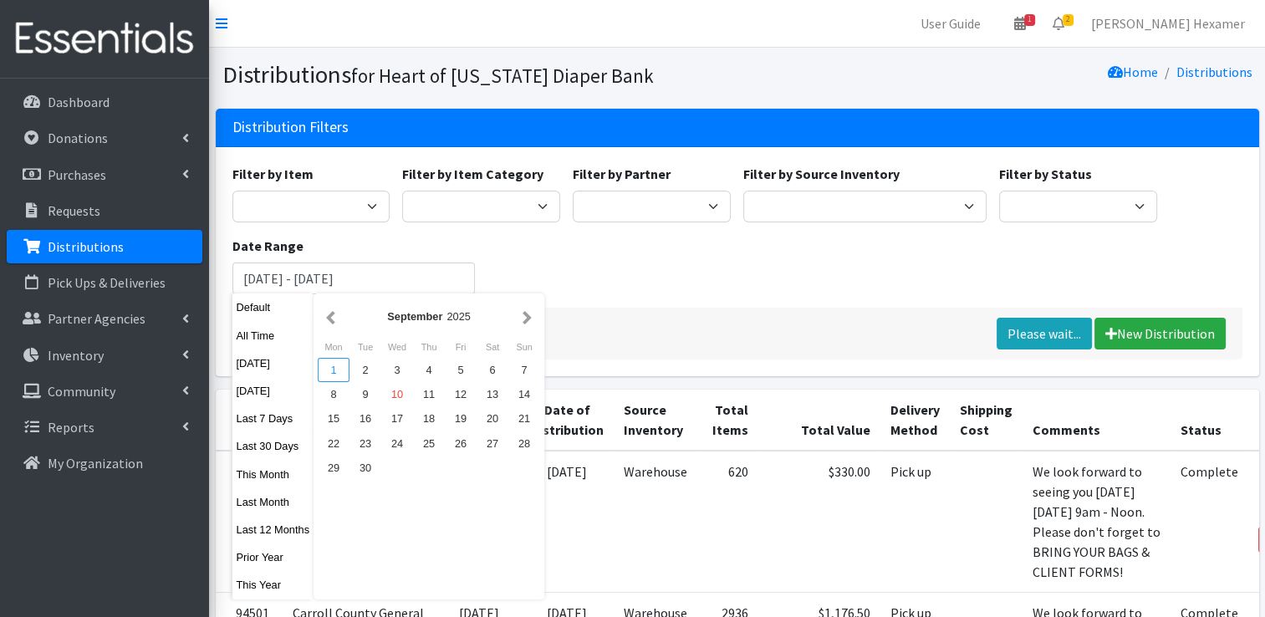
click at [340, 367] on div "1" at bounding box center [334, 370] width 32 height 24
click at [400, 394] on div "10" at bounding box center [397, 394] width 32 height 24
type input "[DATE] - [DATE]"
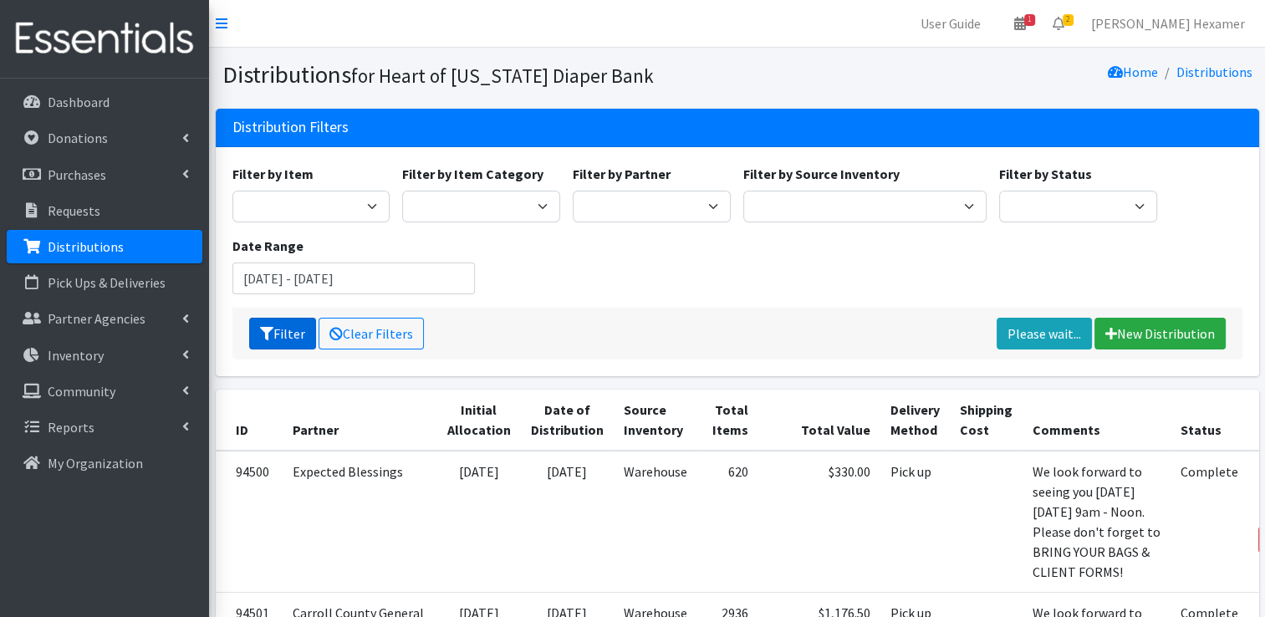
click at [289, 335] on button "Filter" at bounding box center [282, 334] width 67 height 32
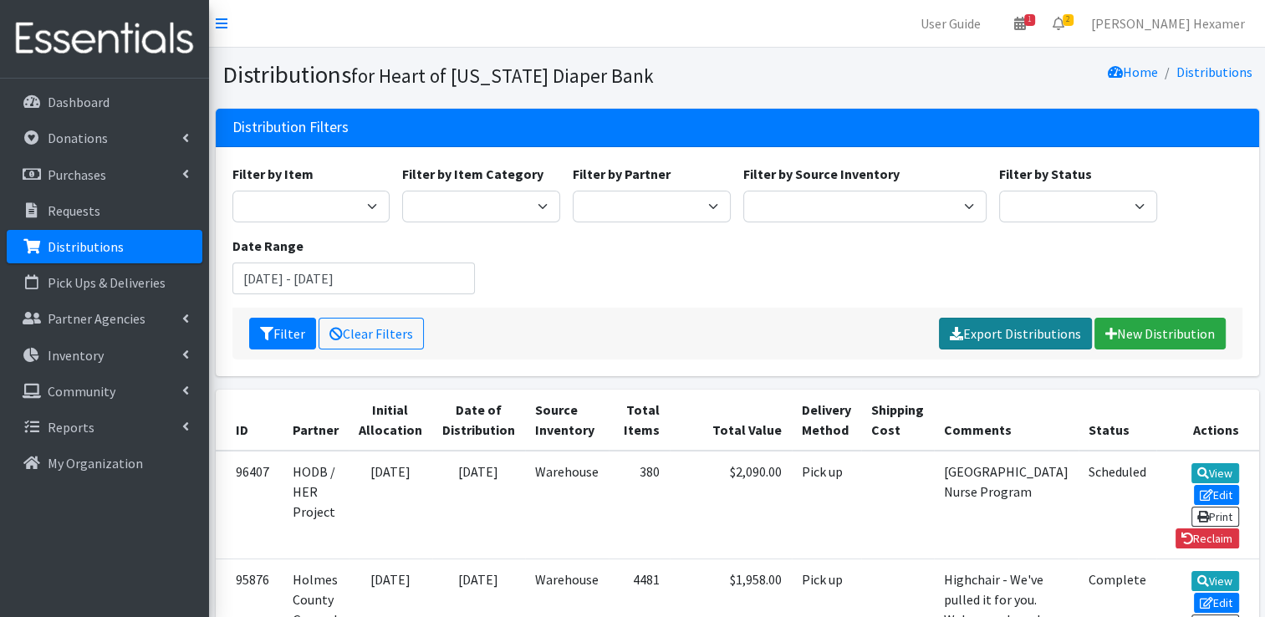
click at [972, 336] on link "Export Distributions" at bounding box center [1015, 334] width 153 height 32
click at [582, 288] on div "Filter by Item Adult Large Adult Medium Adult Small Adult X Large Adult X-Small…" at bounding box center [737, 236] width 1023 height 144
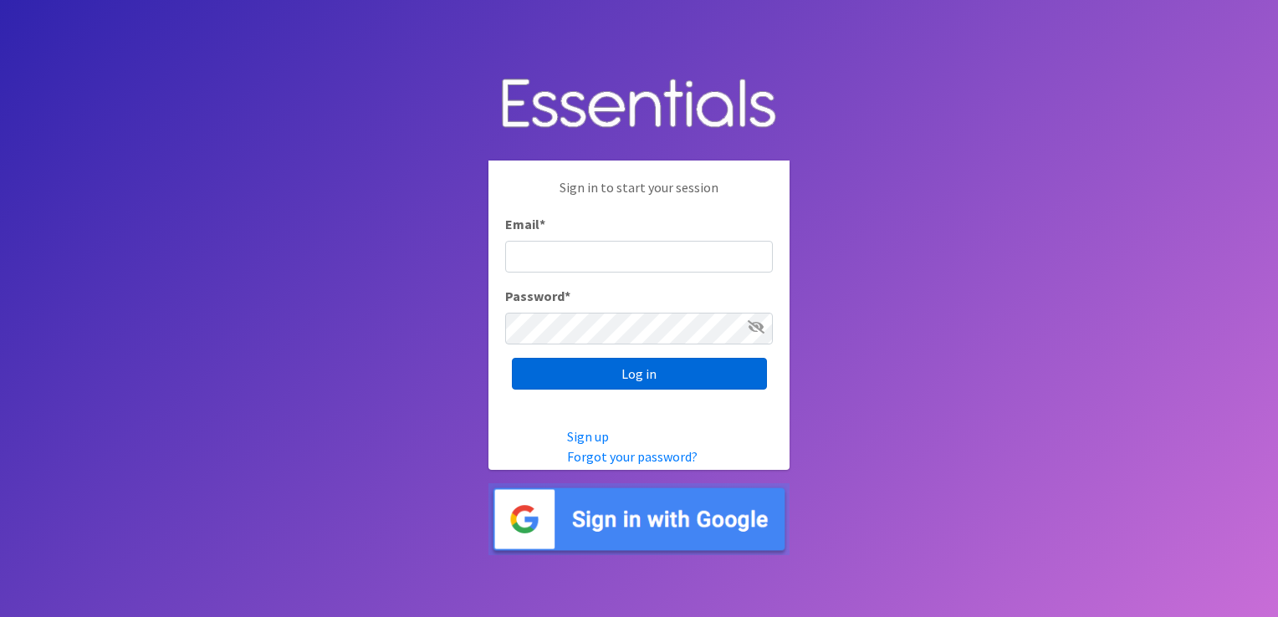
type input "[PERSON_NAME][EMAIL_ADDRESS][DOMAIN_NAME]"
click at [622, 362] on input "Log in" at bounding box center [639, 374] width 255 height 32
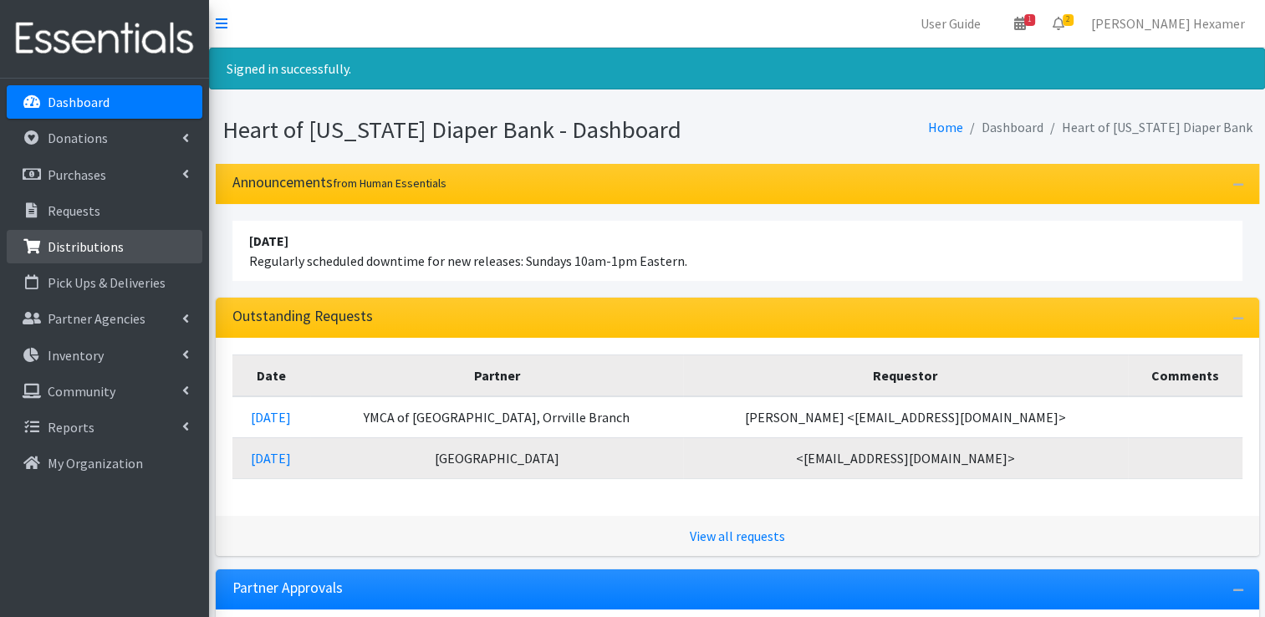
click at [77, 240] on p "Distributions" at bounding box center [86, 246] width 76 height 17
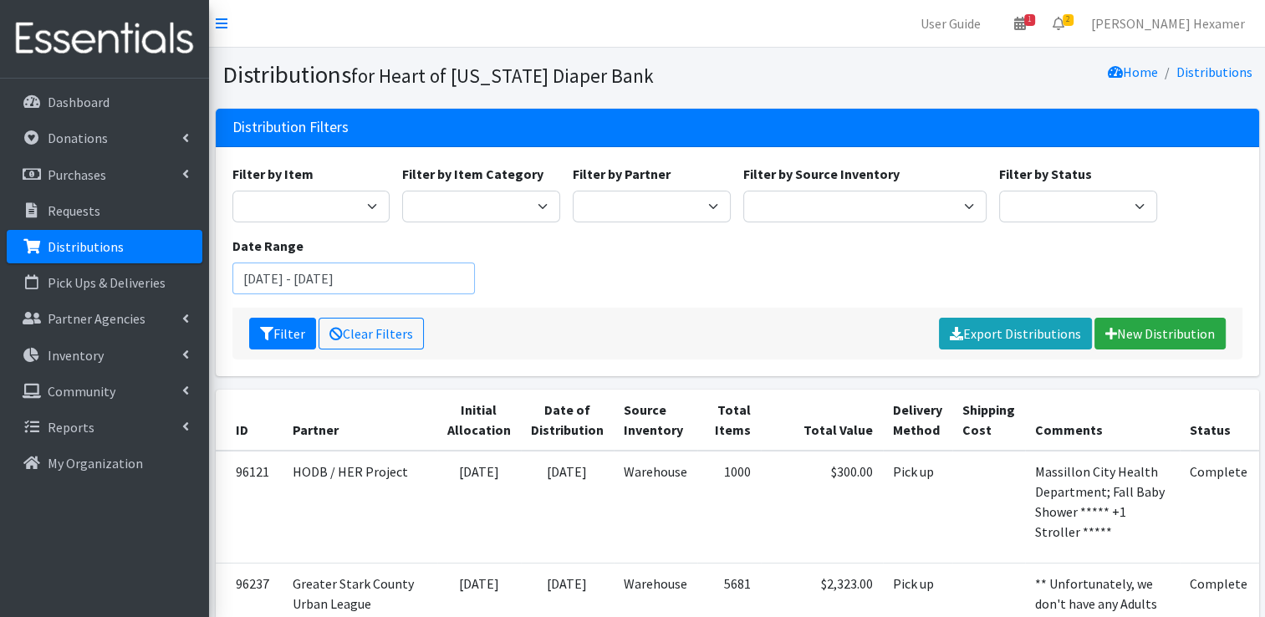
click at [294, 281] on input "[DATE] - [DATE]" at bounding box center [353, 279] width 243 height 32
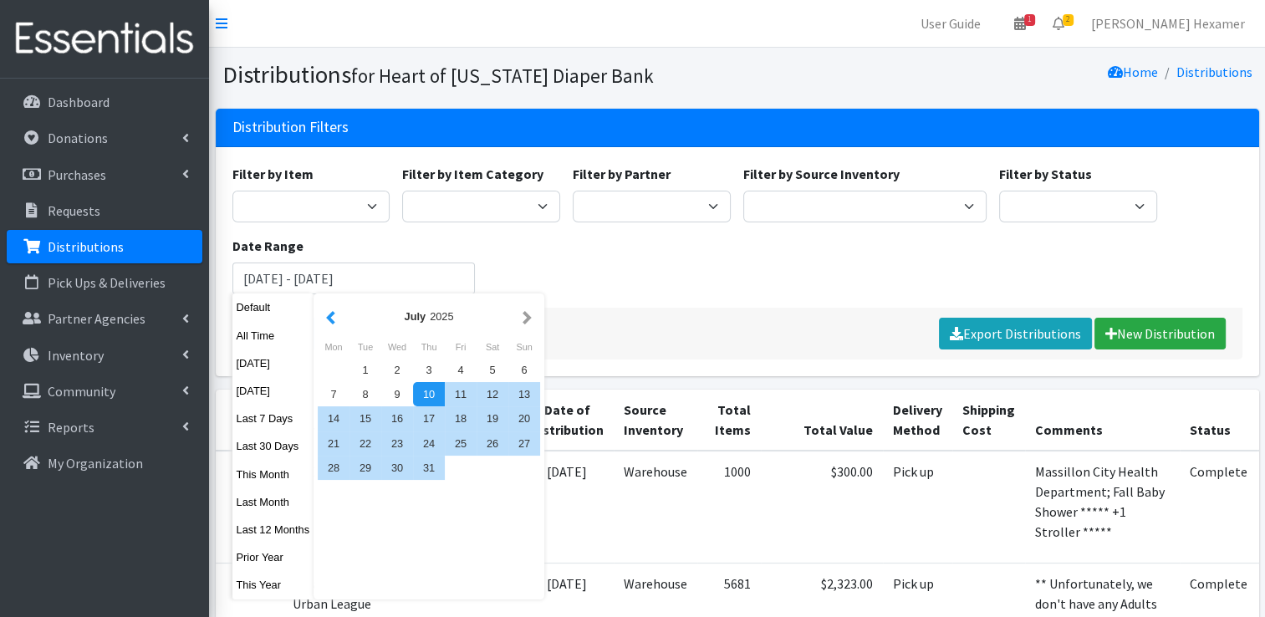
click at [325, 316] on button "button" at bounding box center [331, 316] width 18 height 21
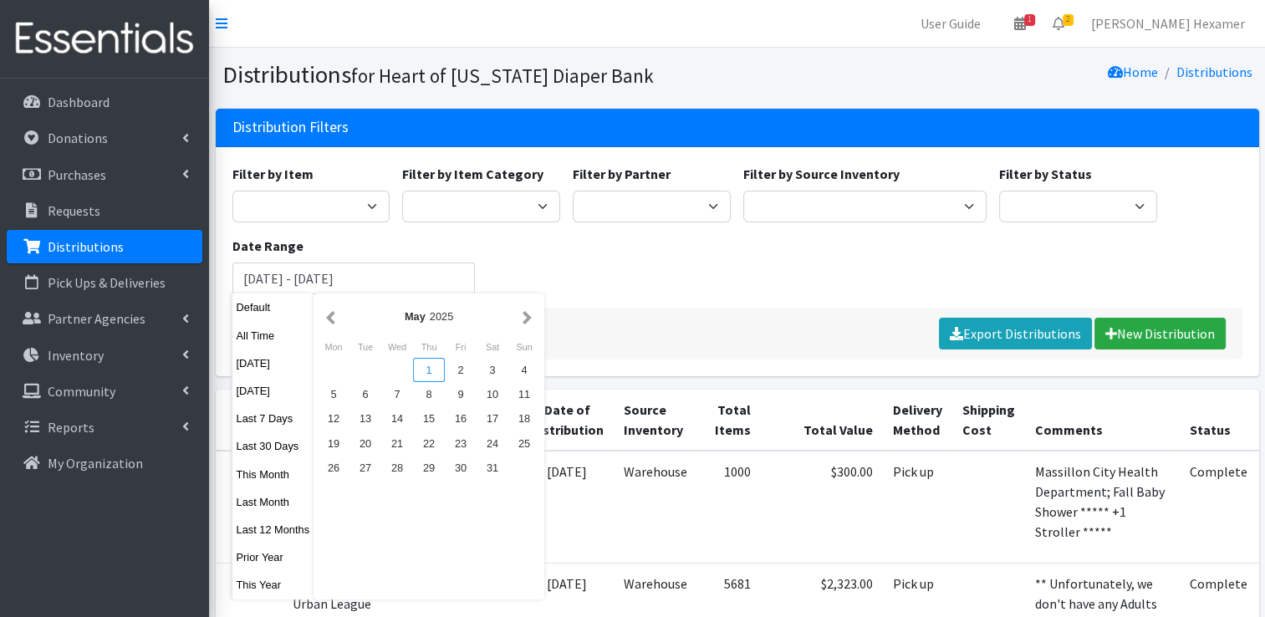
click at [433, 374] on div "1" at bounding box center [429, 370] width 32 height 24
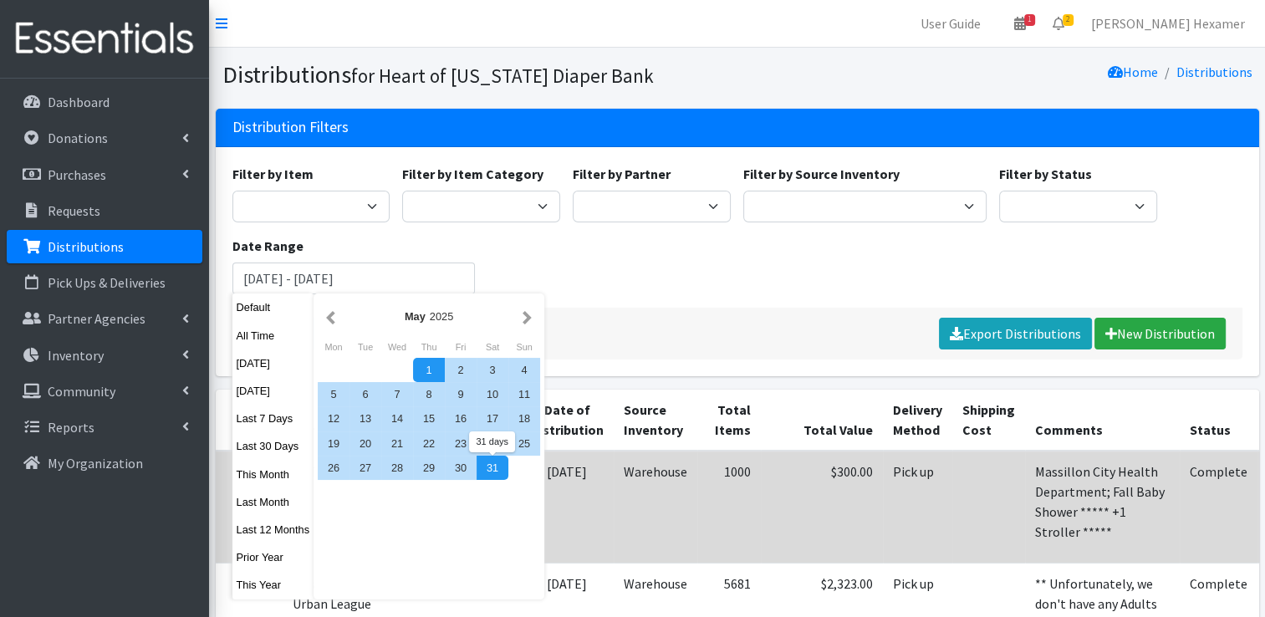
click at [488, 463] on div "31" at bounding box center [493, 468] width 32 height 24
type input "[DATE] - [DATE]"
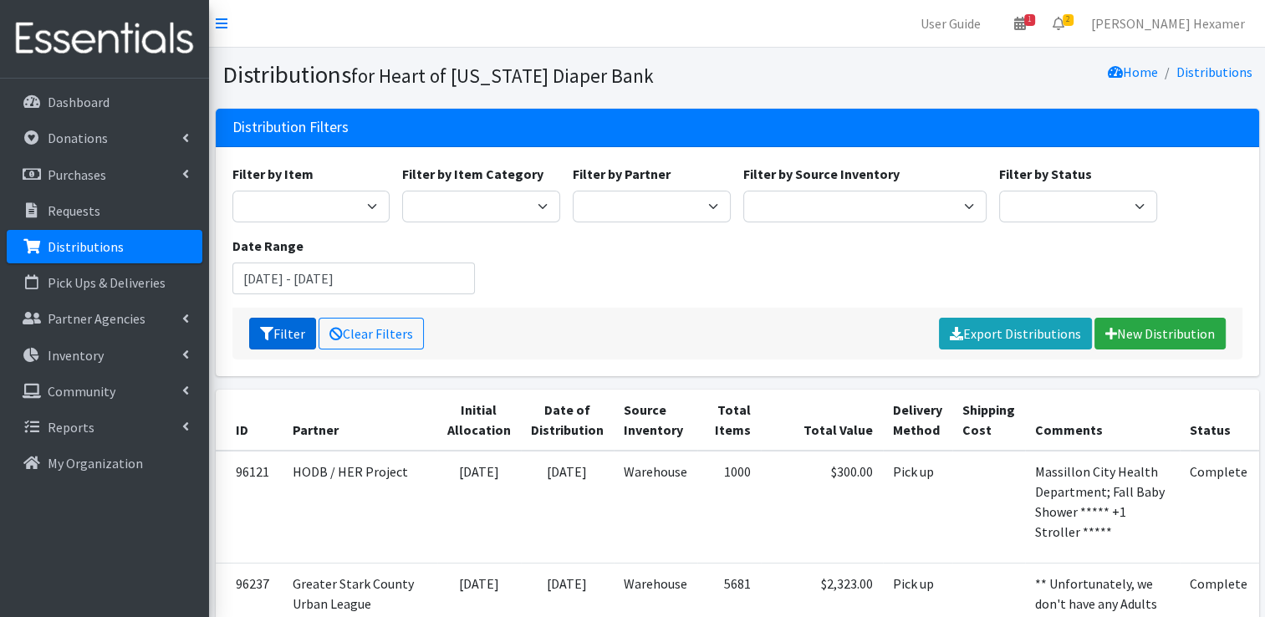
click at [284, 340] on button "Filter" at bounding box center [282, 334] width 67 height 32
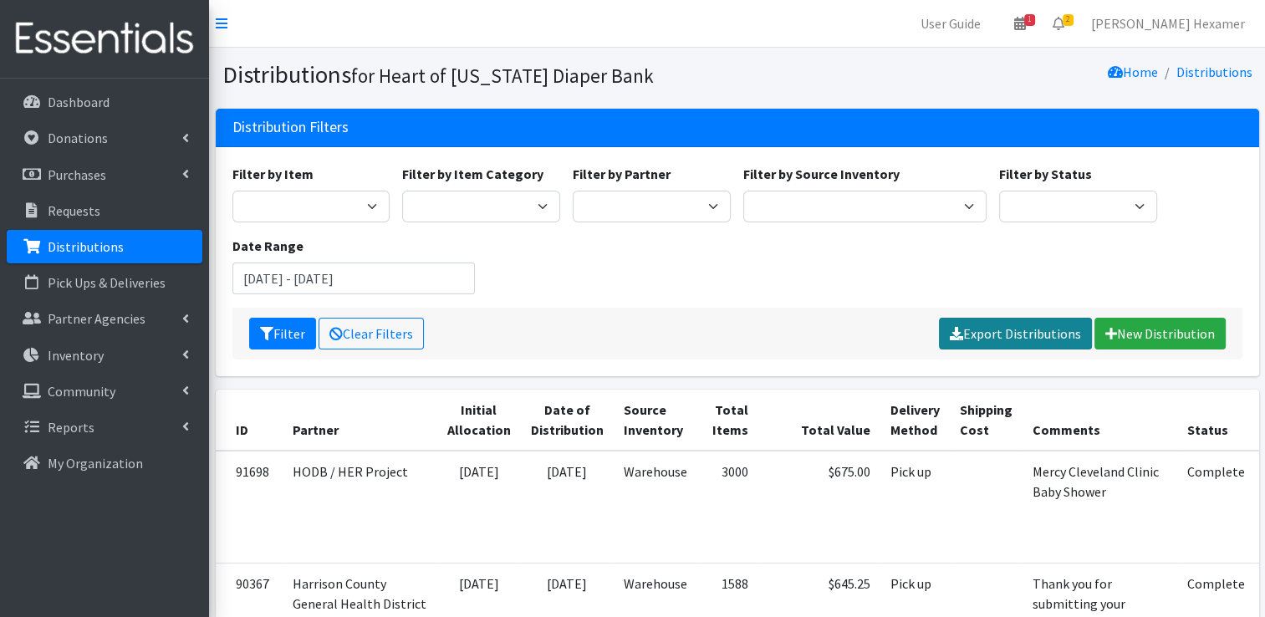
click at [1050, 326] on link "Export Distributions" at bounding box center [1015, 334] width 153 height 32
click at [370, 282] on input "[DATE] - [DATE]" at bounding box center [353, 279] width 243 height 32
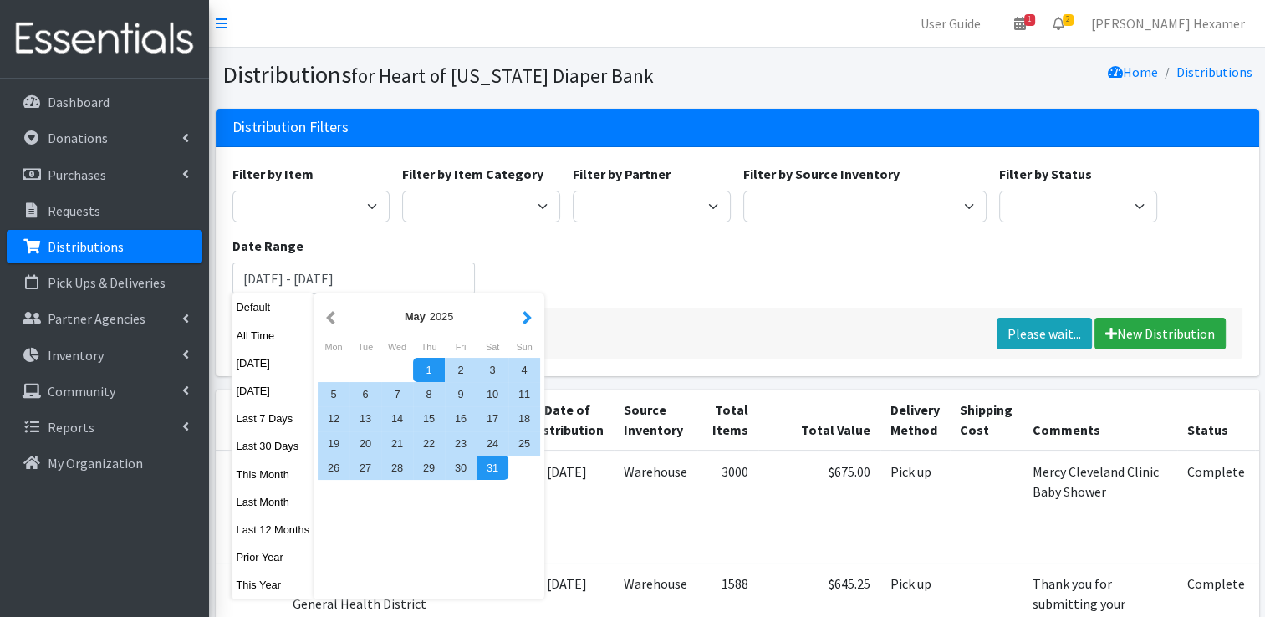
click at [531, 321] on button "button" at bounding box center [527, 316] width 18 height 21
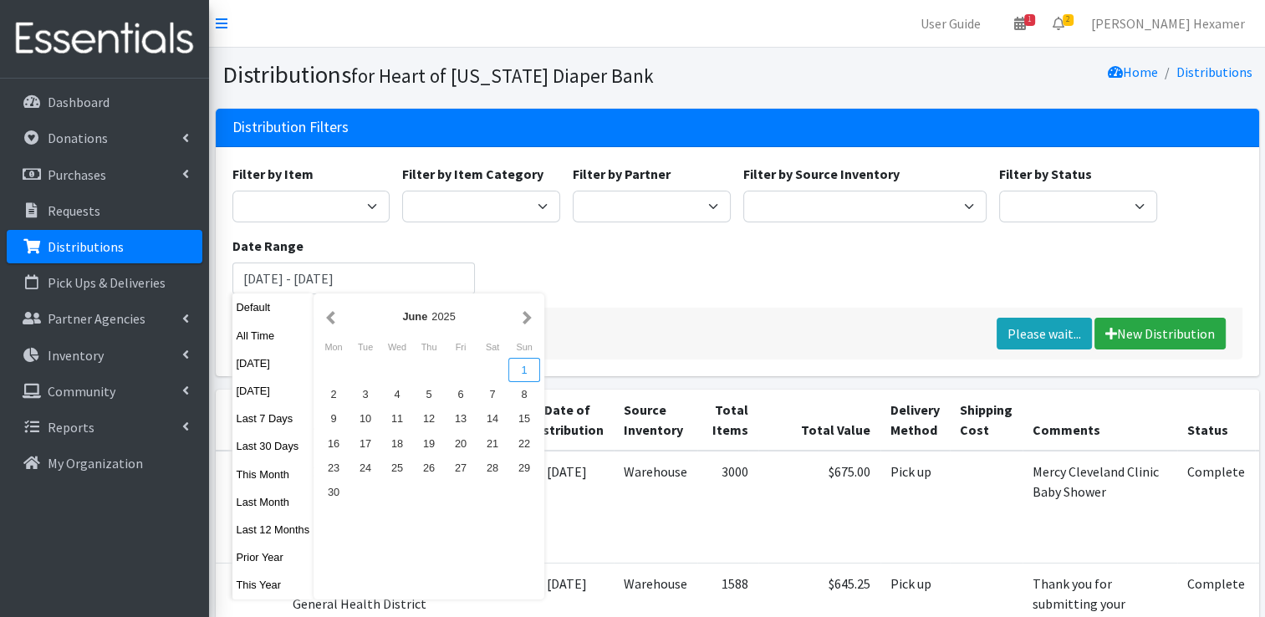
click at [529, 365] on div "1" at bounding box center [524, 370] width 32 height 24
click at [530, 319] on button "button" at bounding box center [527, 316] width 18 height 21
click at [329, 324] on button "button" at bounding box center [331, 316] width 18 height 21
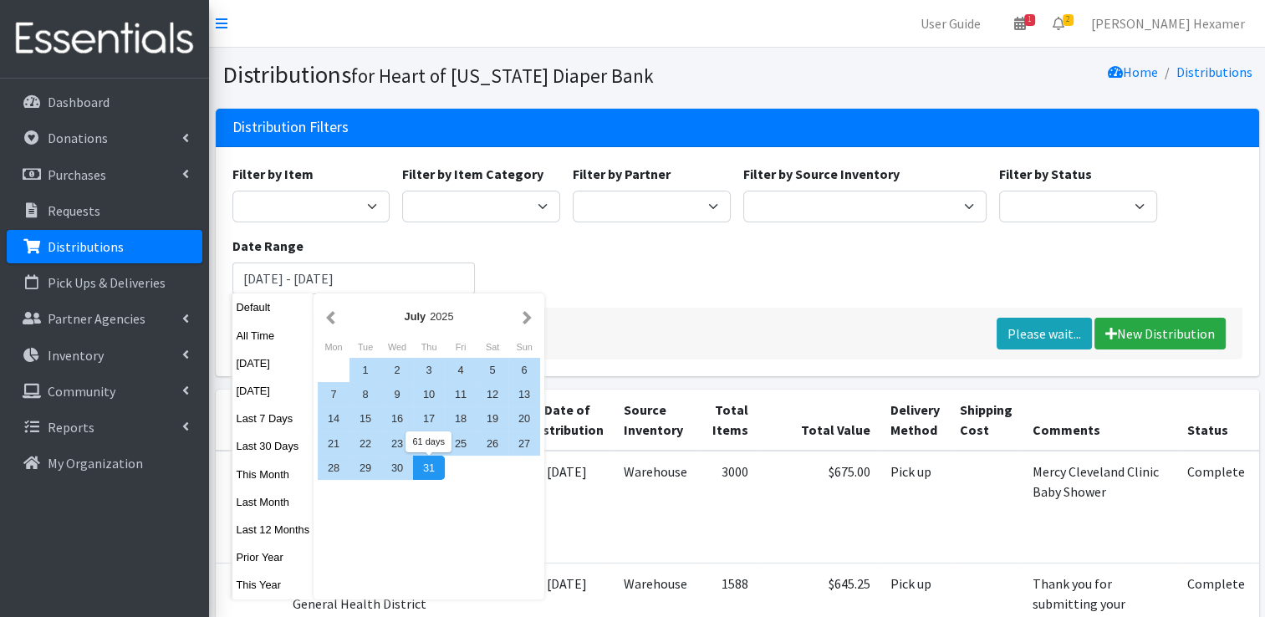
click at [425, 475] on div "31" at bounding box center [429, 468] width 32 height 24
type input "[DATE] - [DATE]"
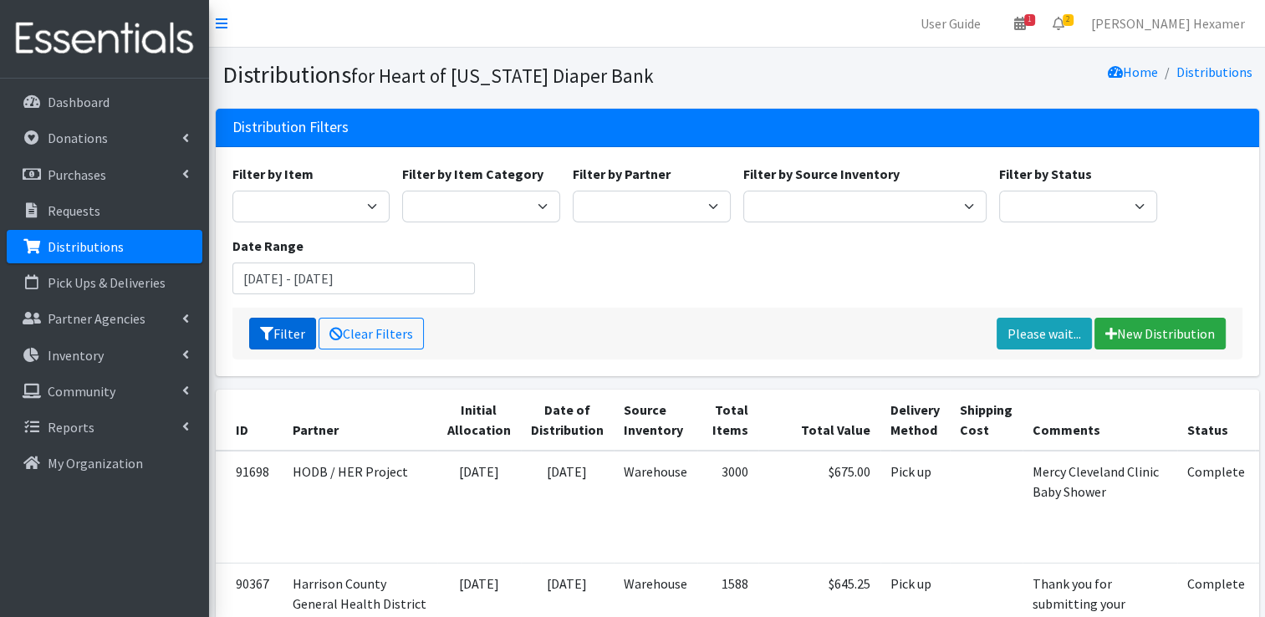
click at [290, 334] on button "Filter" at bounding box center [282, 334] width 67 height 32
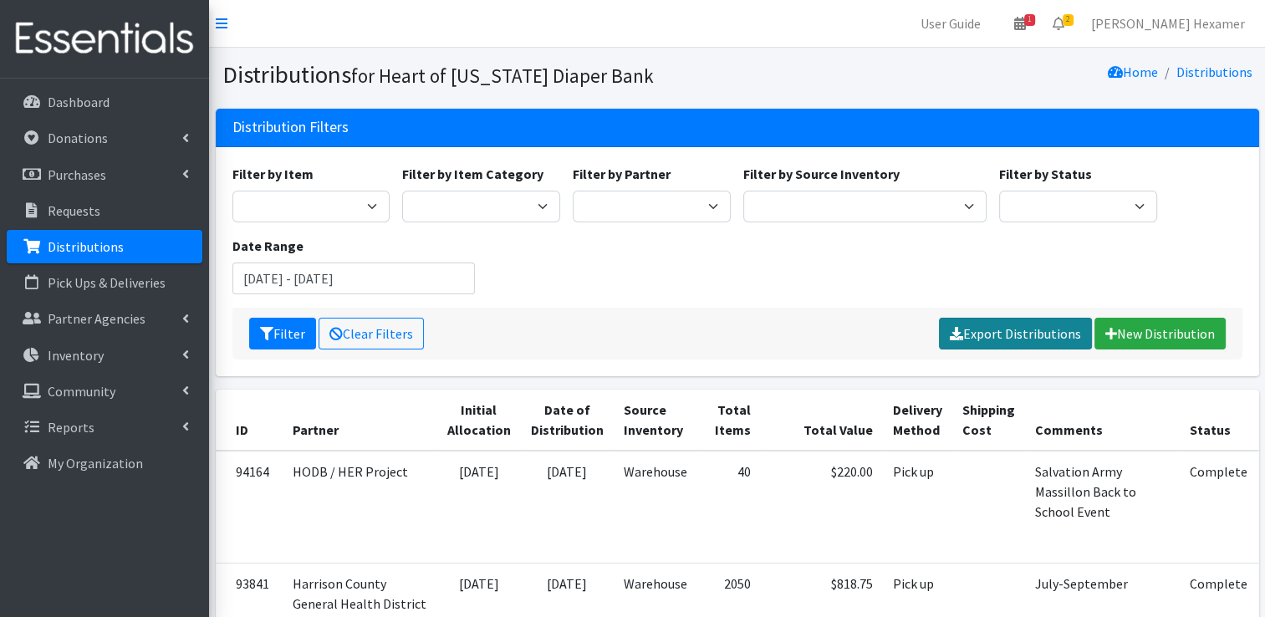
click at [1036, 328] on link "Export Distributions" at bounding box center [1015, 334] width 153 height 32
